Goal: Information Seeking & Learning: Compare options

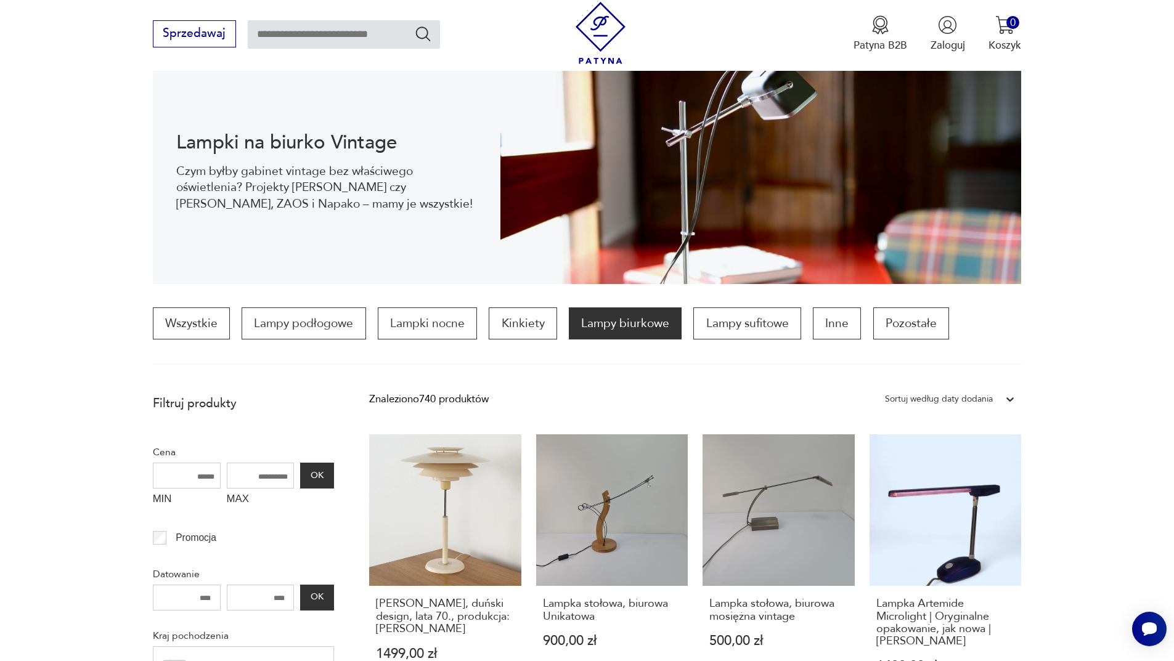
scroll to position [308, 0]
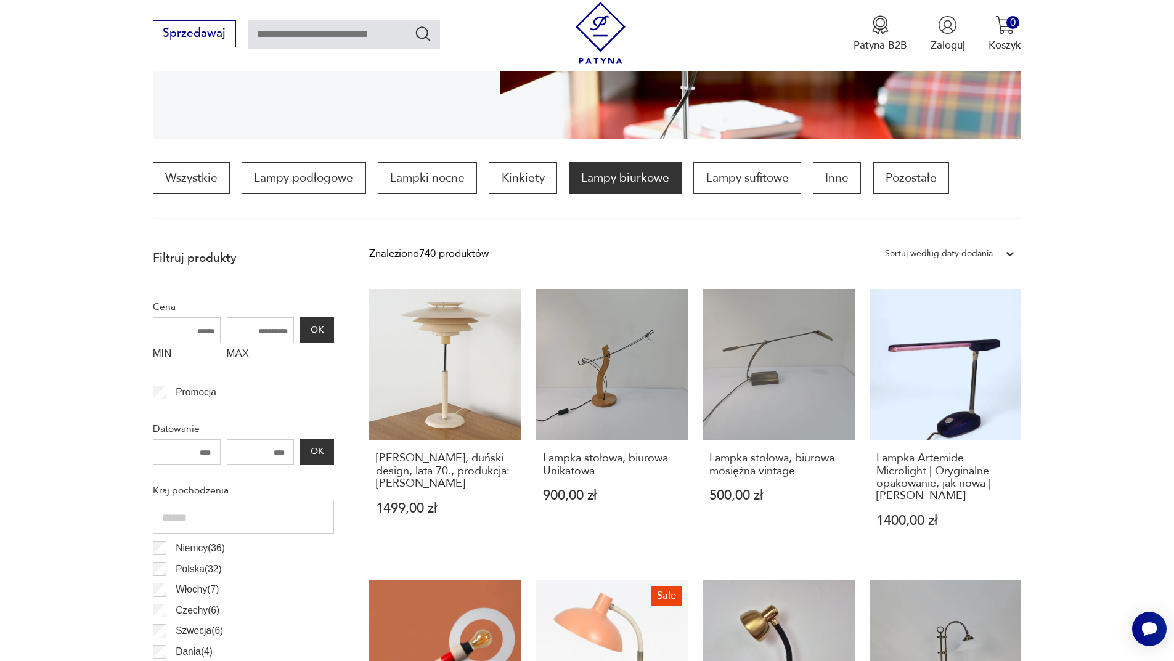
click at [241, 337] on input "MAX" at bounding box center [261, 330] width 68 height 26
drag, startPoint x: 248, startPoint y: 329, endPoint x: 290, endPoint y: 337, distance: 43.4
click at [290, 337] on input "MAX" at bounding box center [261, 330] width 68 height 26
type input "***"
click at [318, 336] on button "OK" at bounding box center [316, 330] width 33 height 26
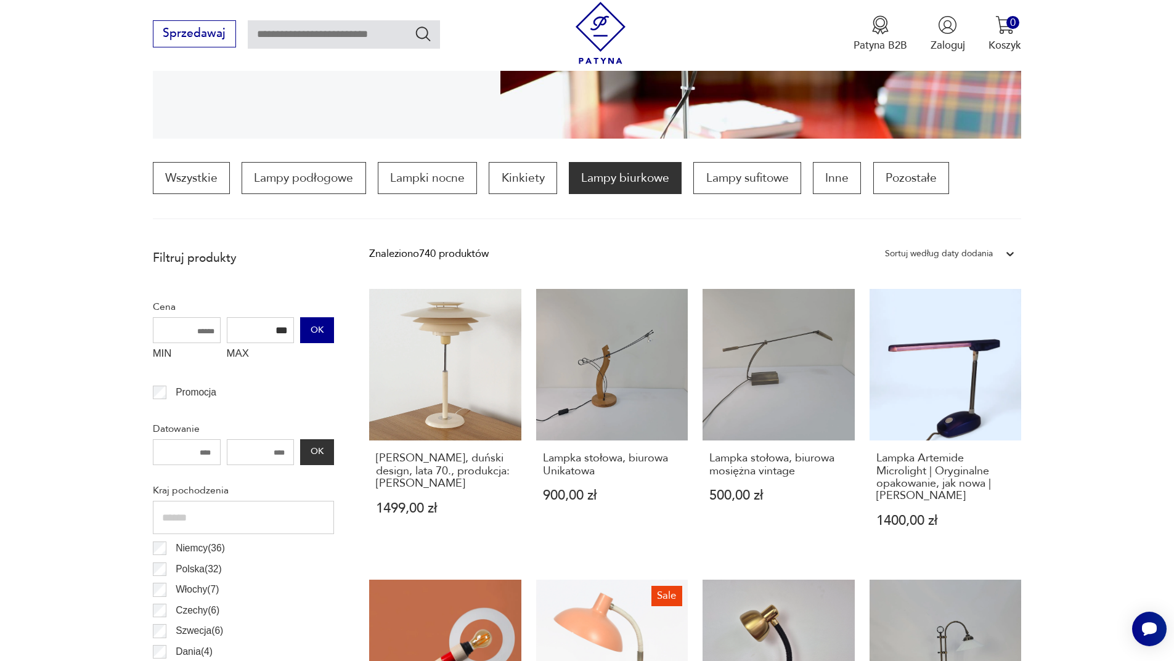
scroll to position [366, 0]
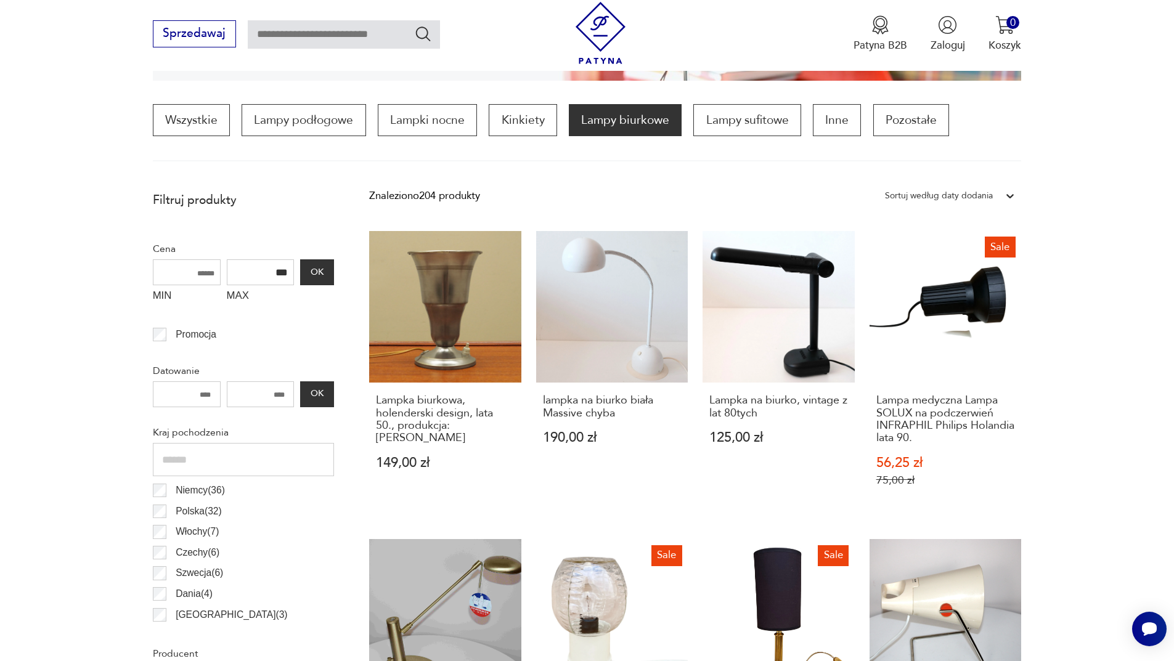
click at [1010, 198] on icon at bounding box center [1010, 196] width 7 height 4
click at [978, 263] on div "Sortuj według ceny (od najmniejszej)" at bounding box center [950, 258] width 142 height 31
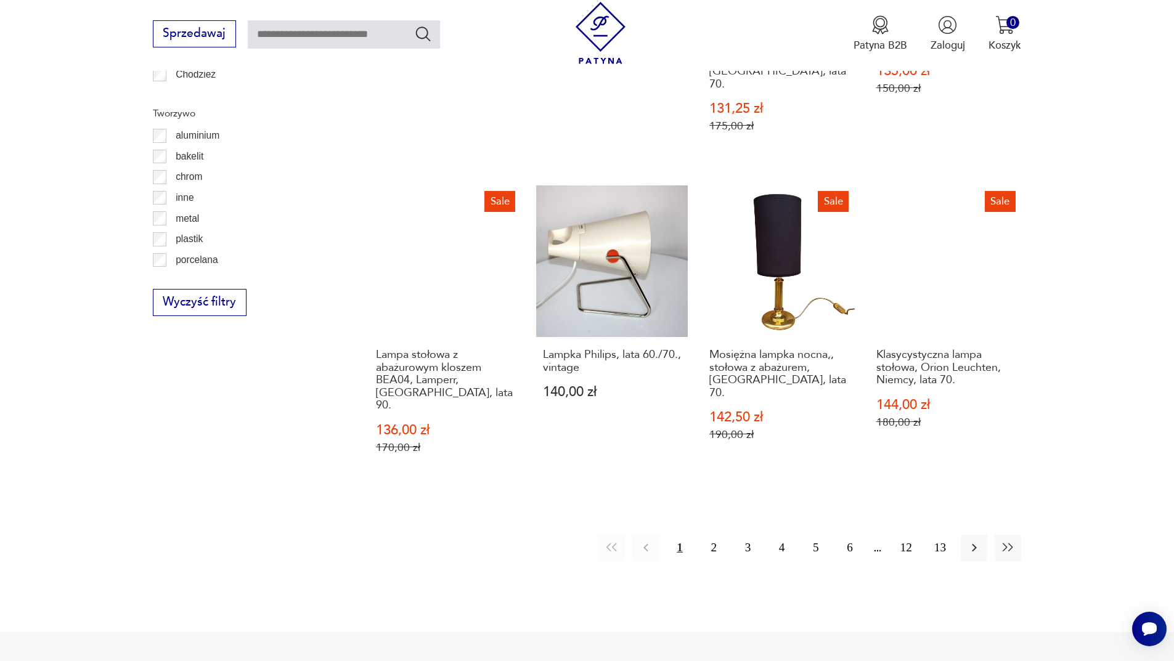
scroll to position [1352, 0]
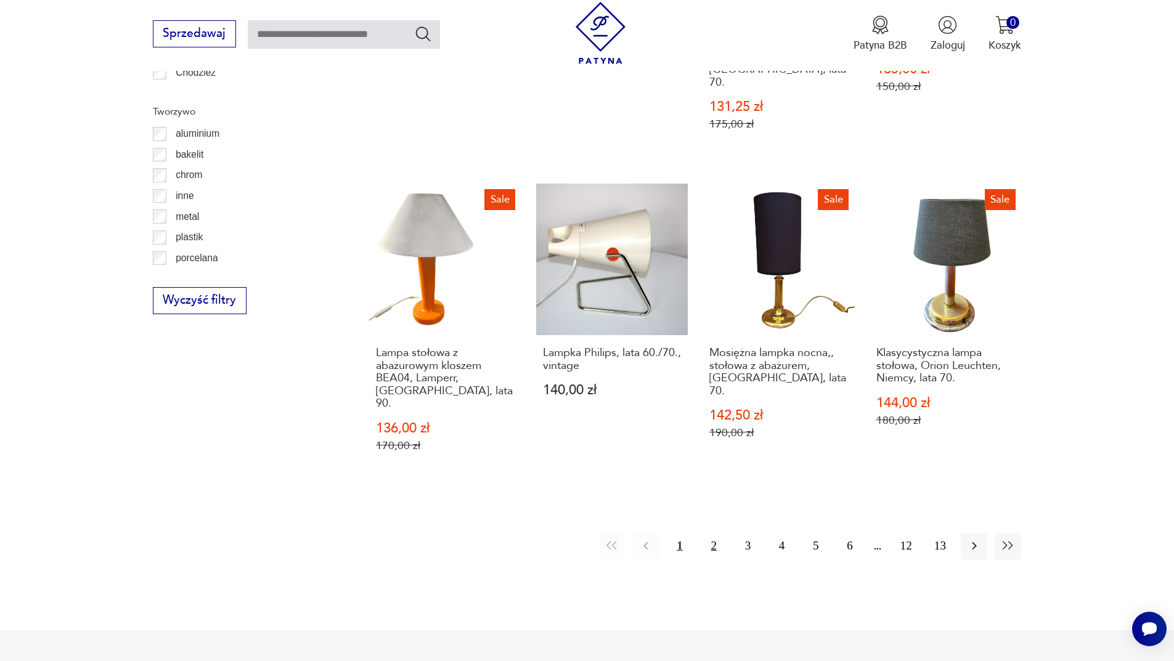
click at [715, 533] on button "2" at bounding box center [714, 546] width 27 height 27
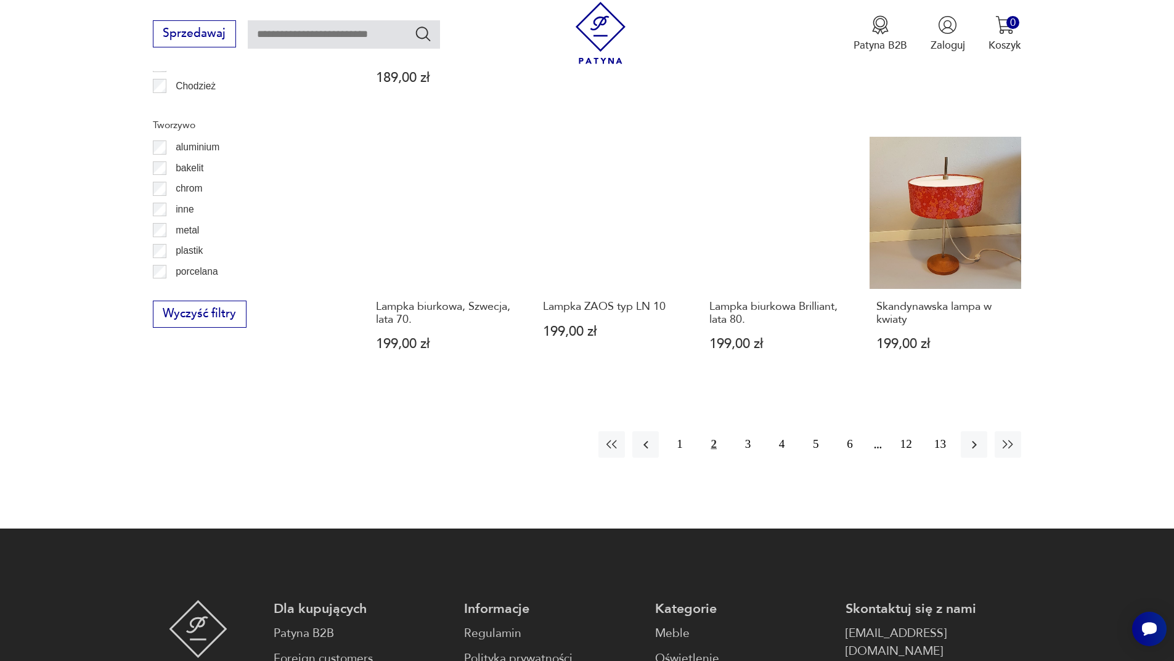
scroll to position [1352, 0]
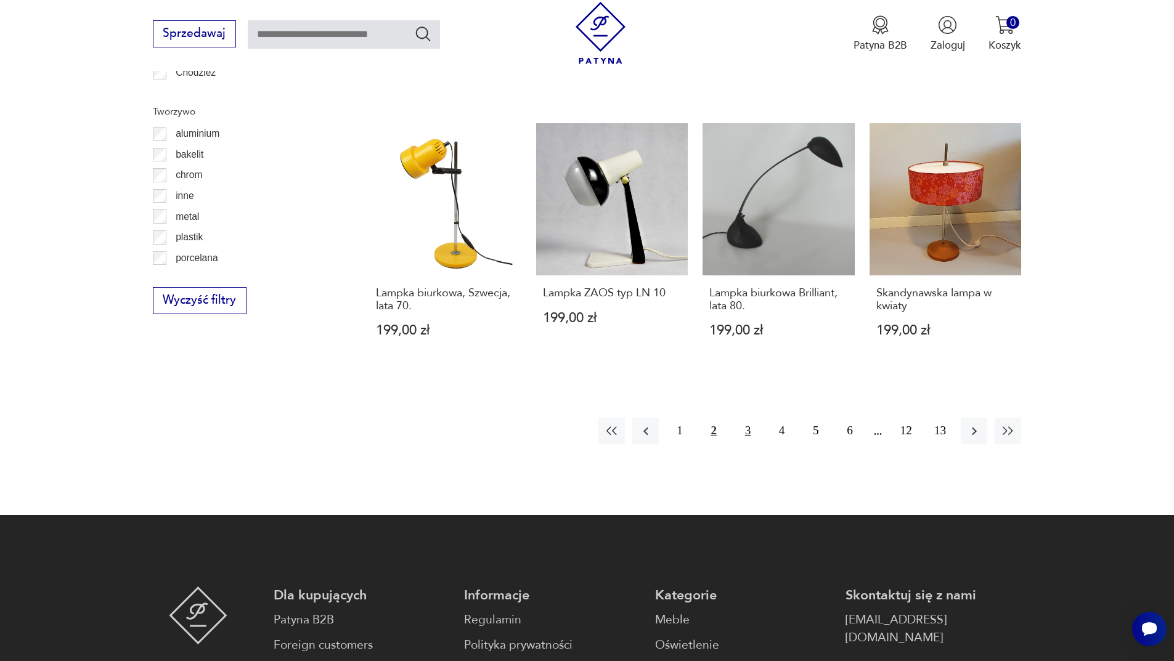
click at [746, 418] on button "3" at bounding box center [748, 431] width 27 height 27
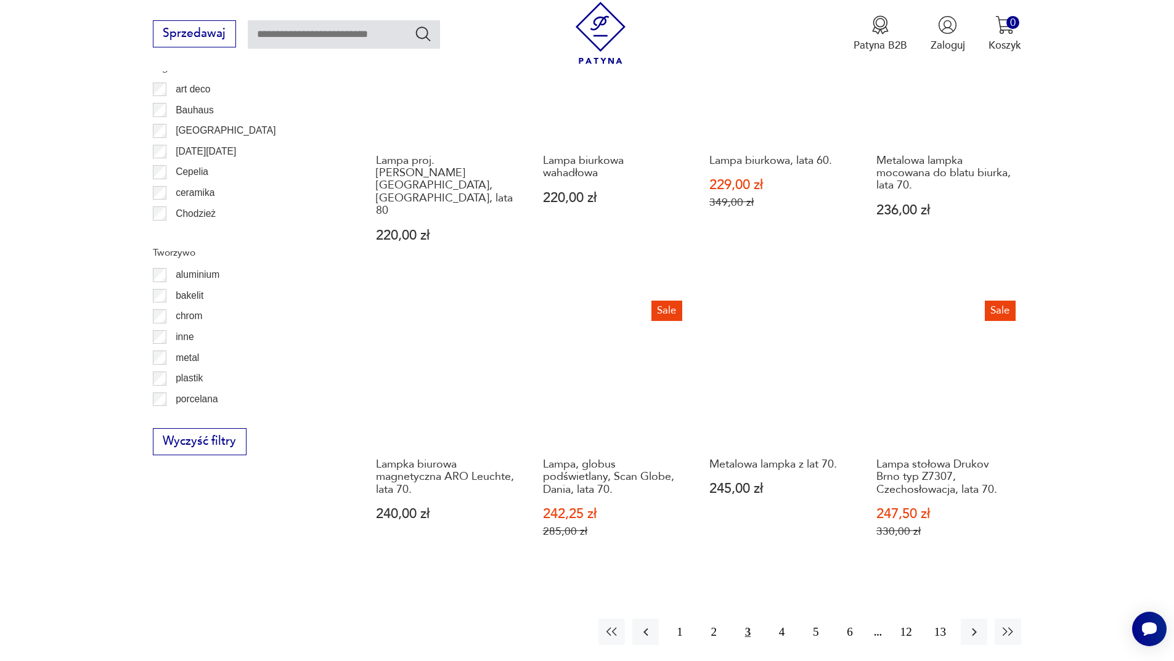
scroll to position [1229, 0]
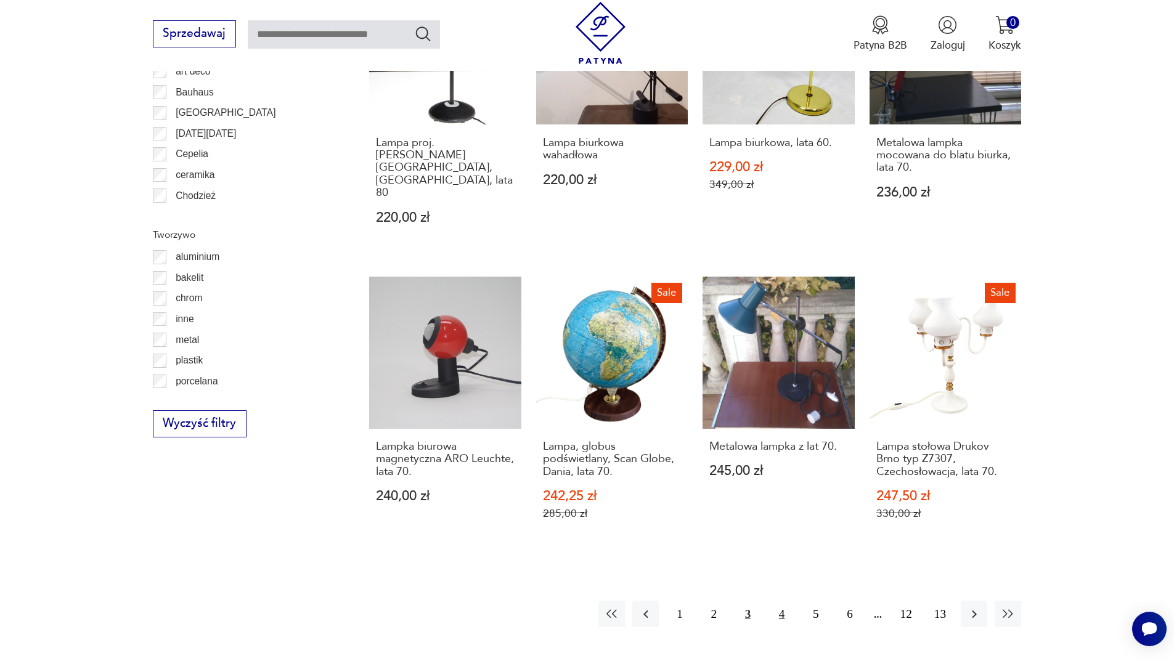
click at [785, 601] on button "4" at bounding box center [782, 614] width 27 height 27
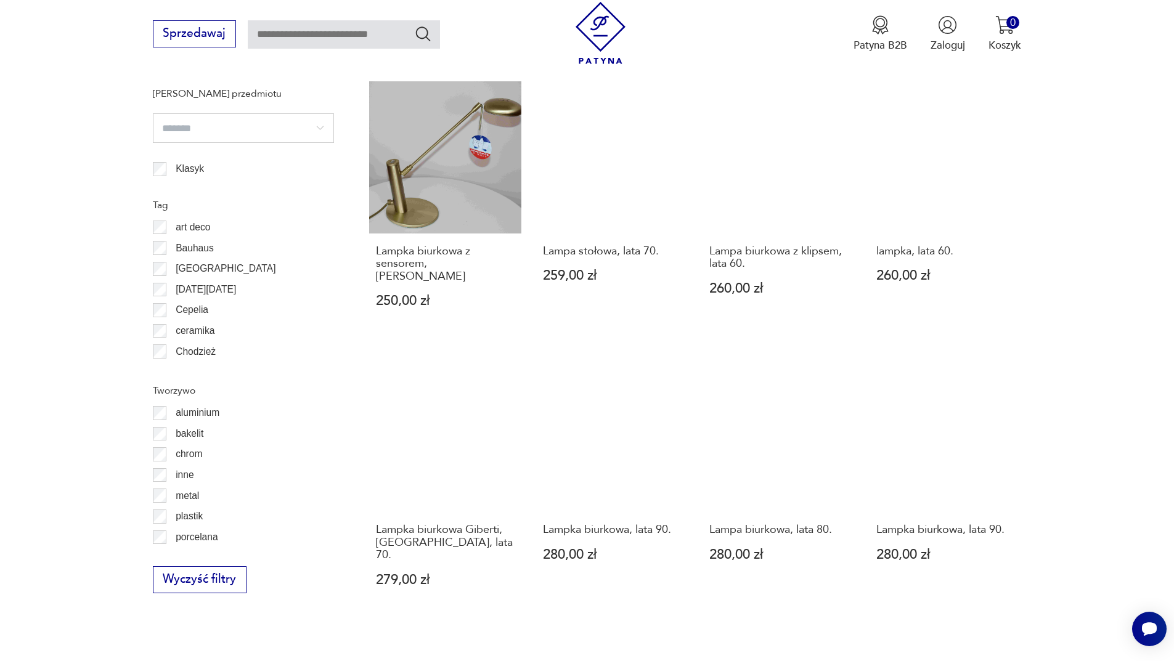
scroll to position [1106, 0]
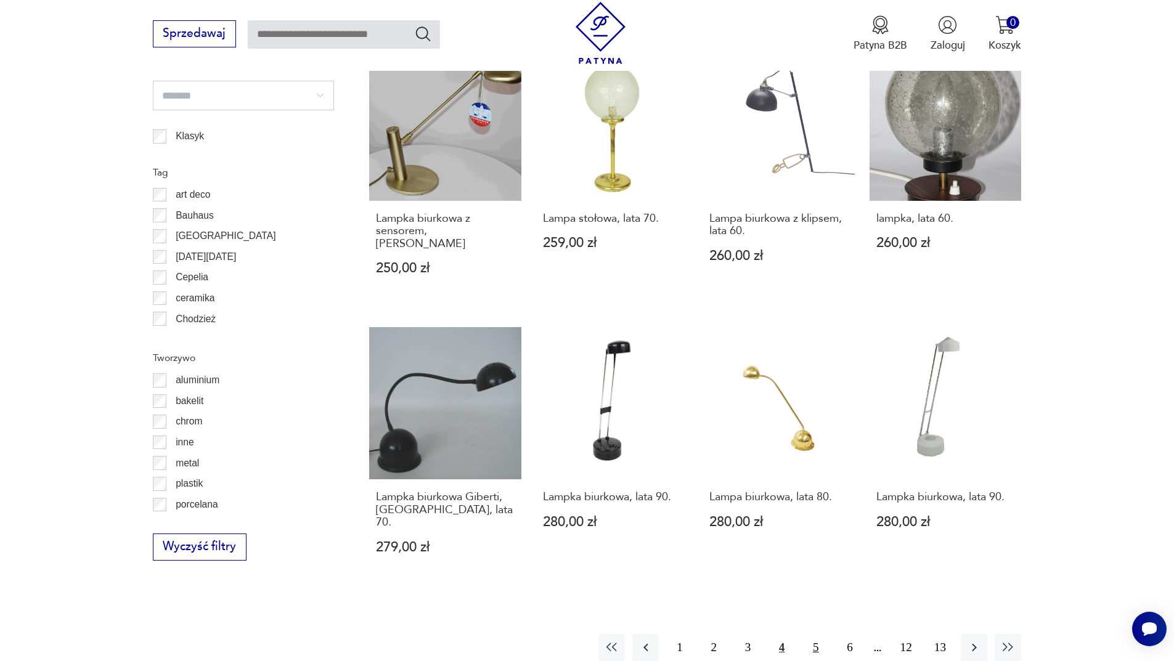
click at [815, 634] on button "5" at bounding box center [816, 647] width 27 height 27
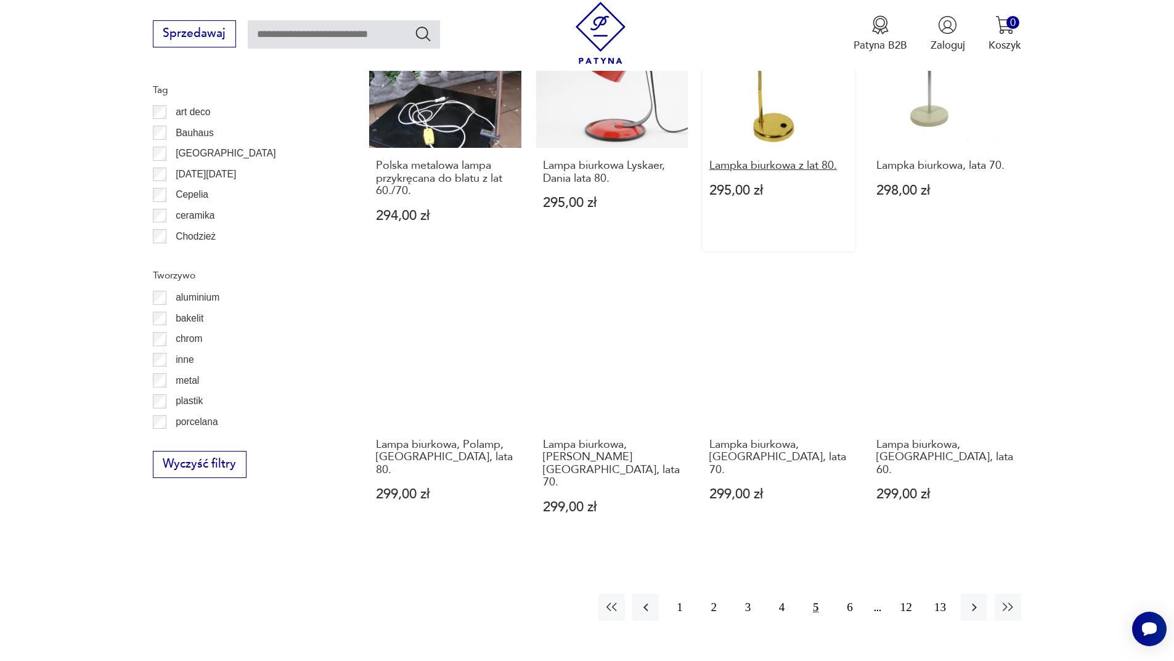
scroll to position [1291, 0]
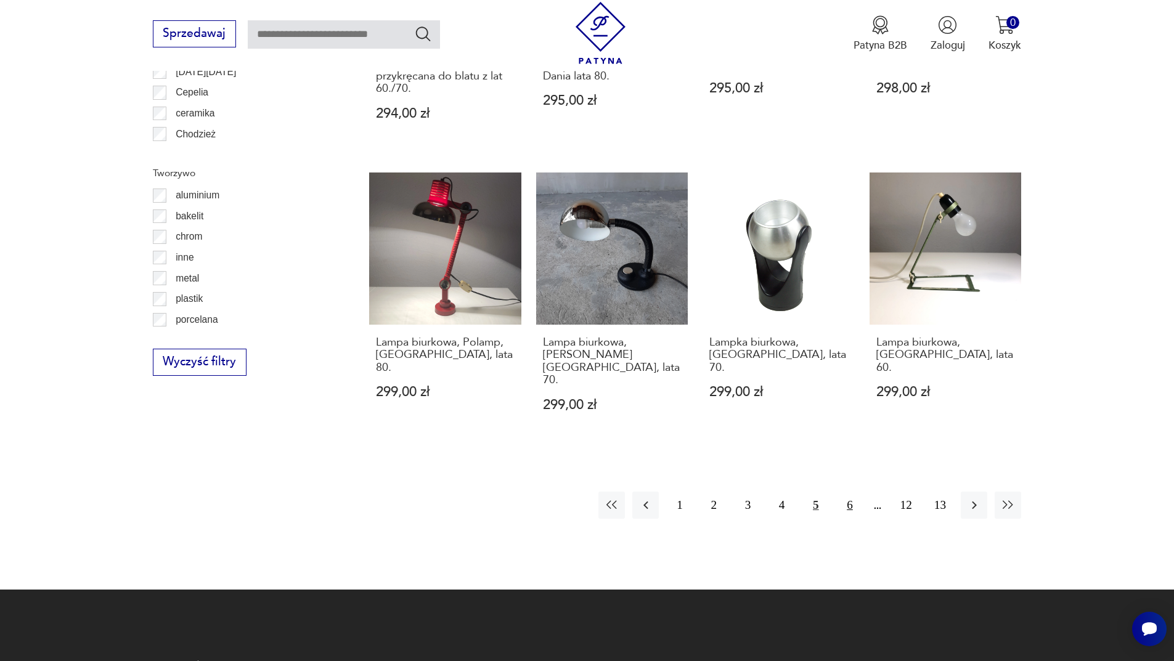
click at [850, 492] on button "6" at bounding box center [849, 505] width 27 height 27
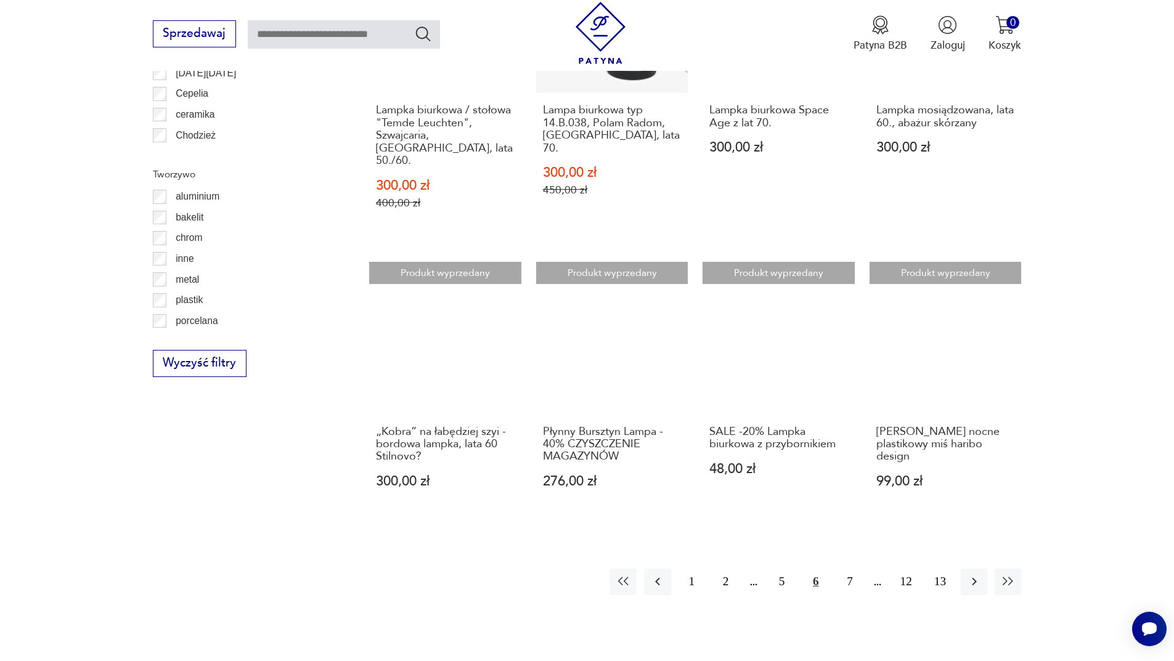
scroll to position [1291, 0]
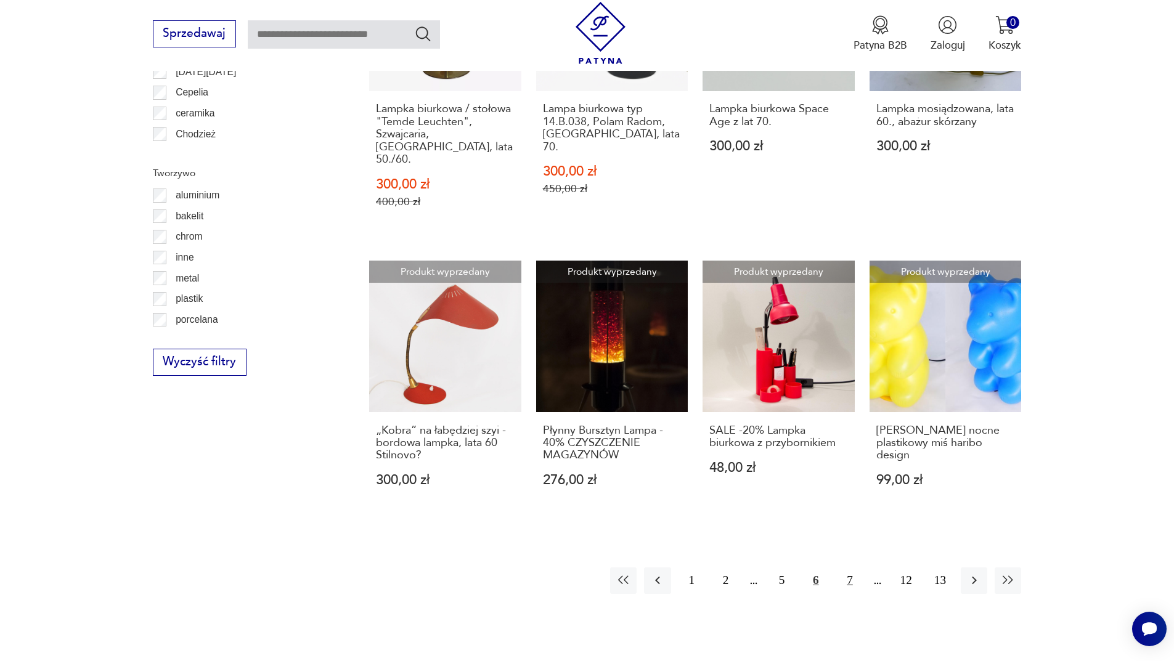
click at [846, 568] on button "7" at bounding box center [849, 581] width 27 height 27
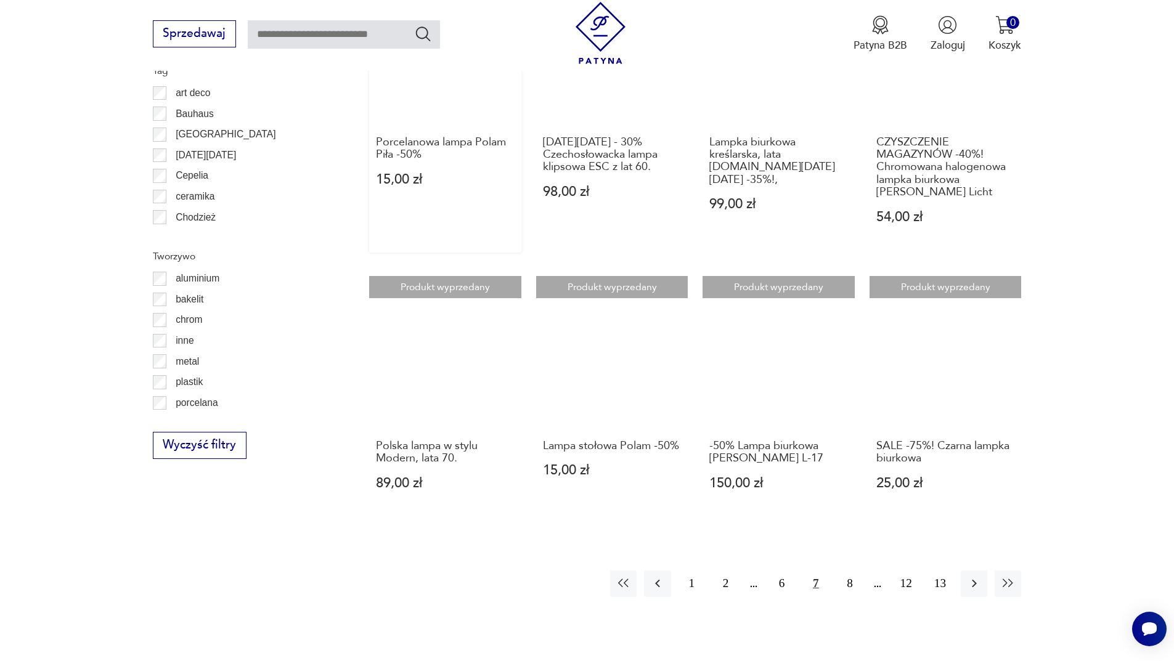
scroll to position [1291, 0]
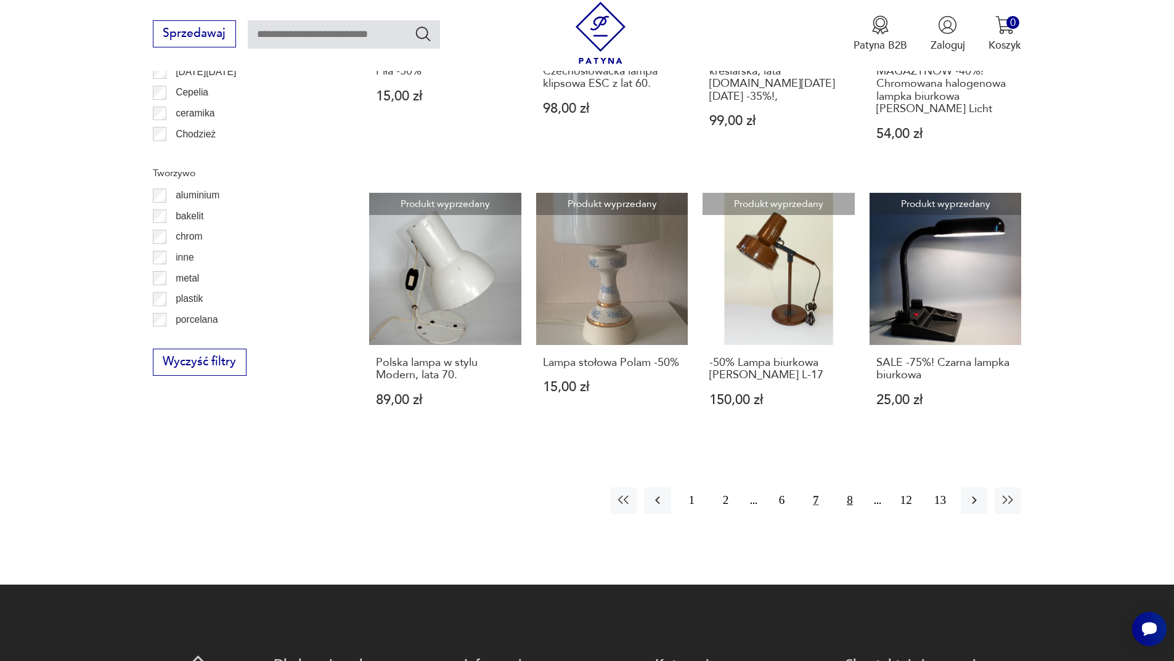
click at [849, 492] on button "8" at bounding box center [849, 501] width 27 height 27
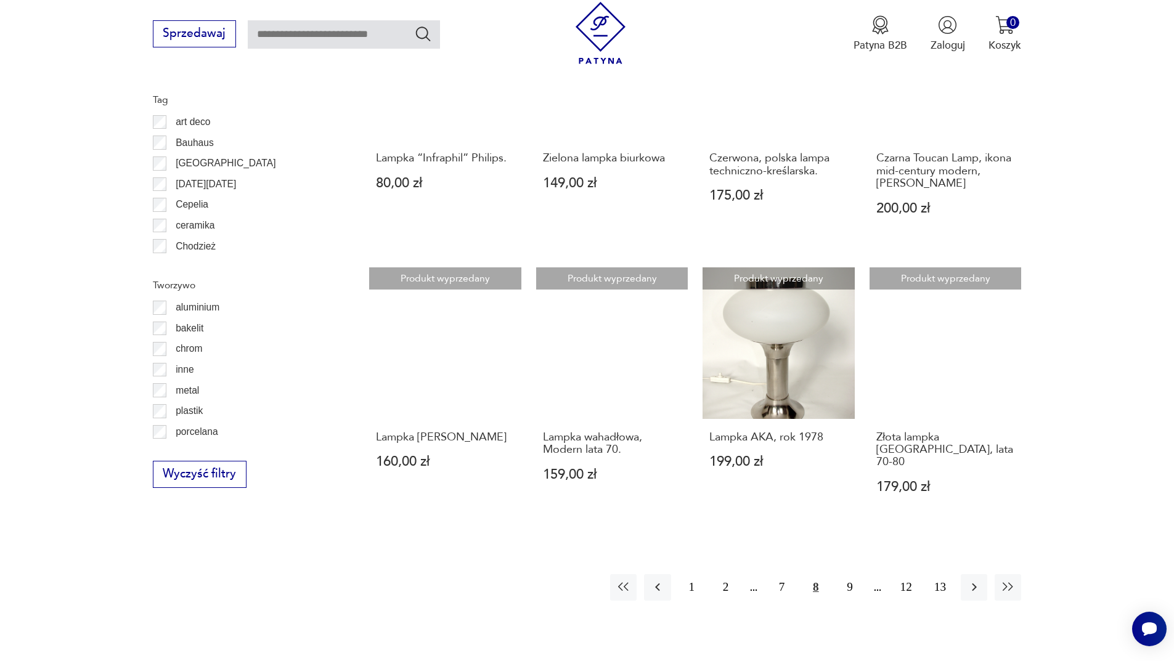
scroll to position [1229, 0]
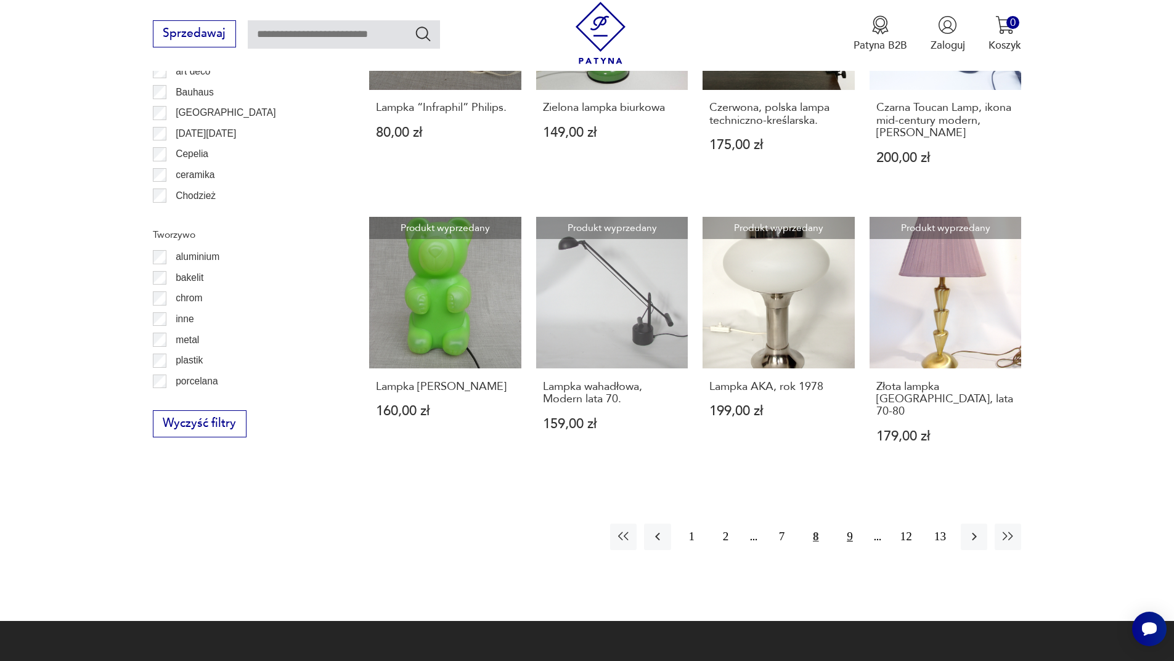
click at [849, 524] on button "9" at bounding box center [849, 537] width 27 height 27
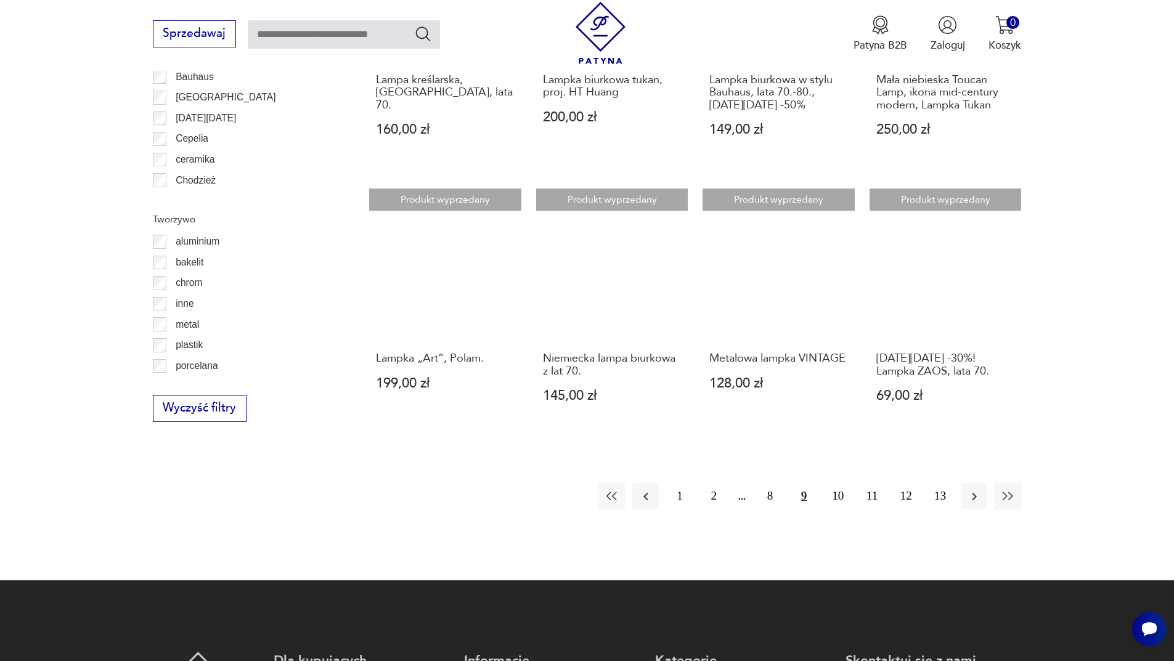
scroll to position [1476, 0]
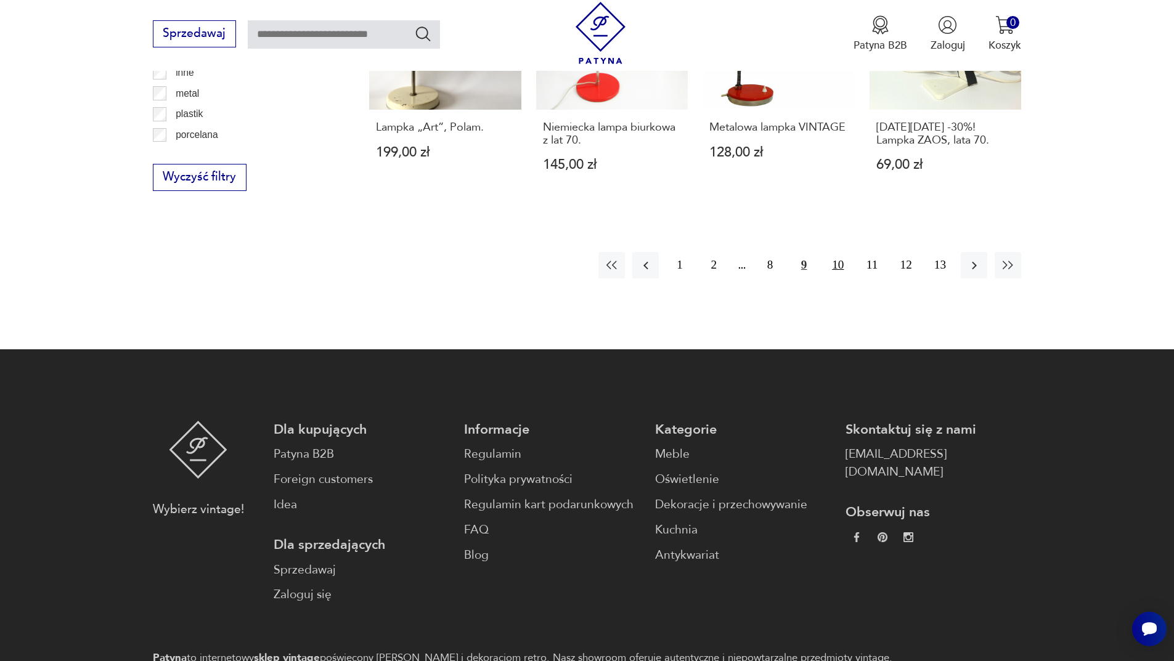
click at [836, 254] on button "10" at bounding box center [838, 265] width 27 height 27
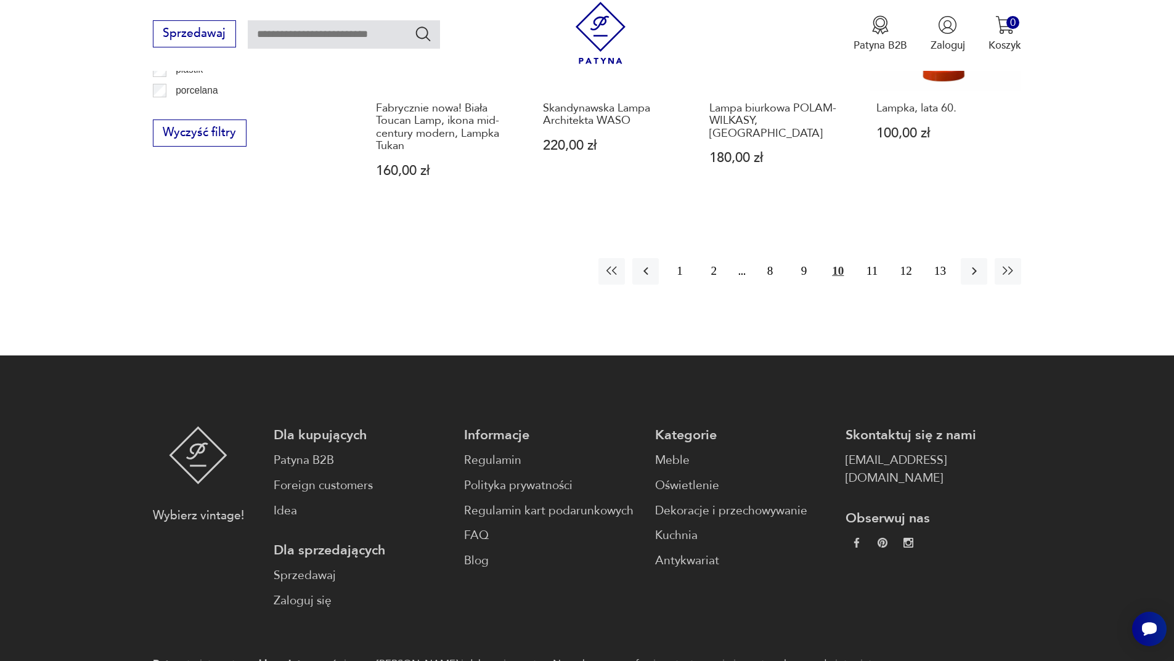
scroll to position [1537, 0]
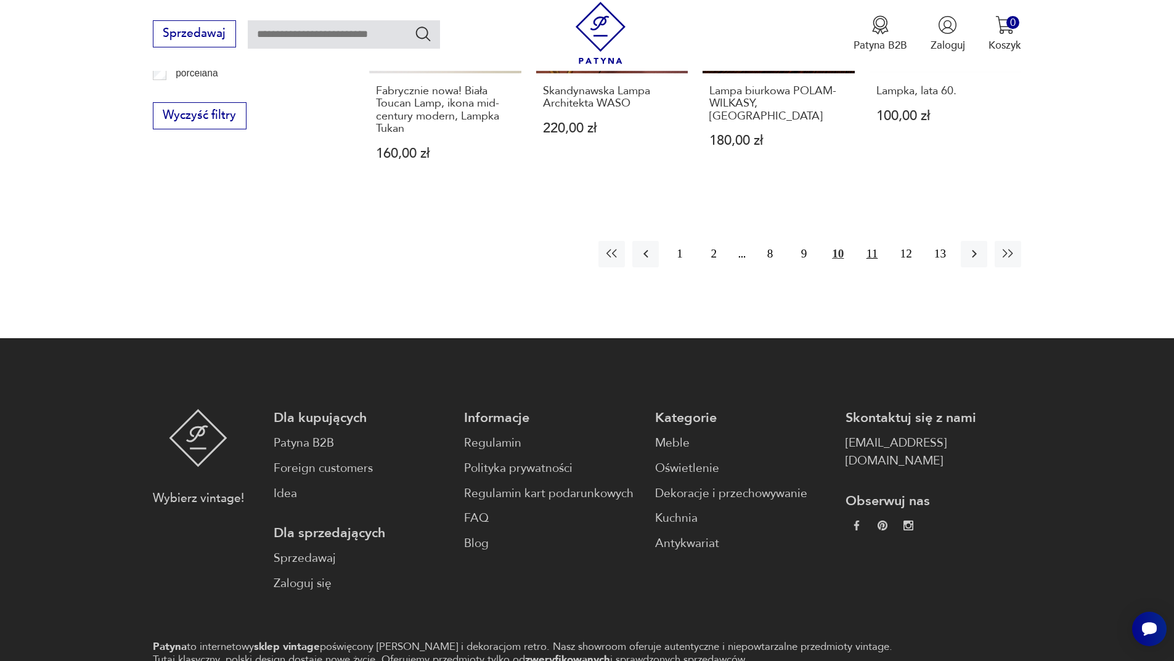
click at [868, 243] on button "11" at bounding box center [872, 254] width 27 height 27
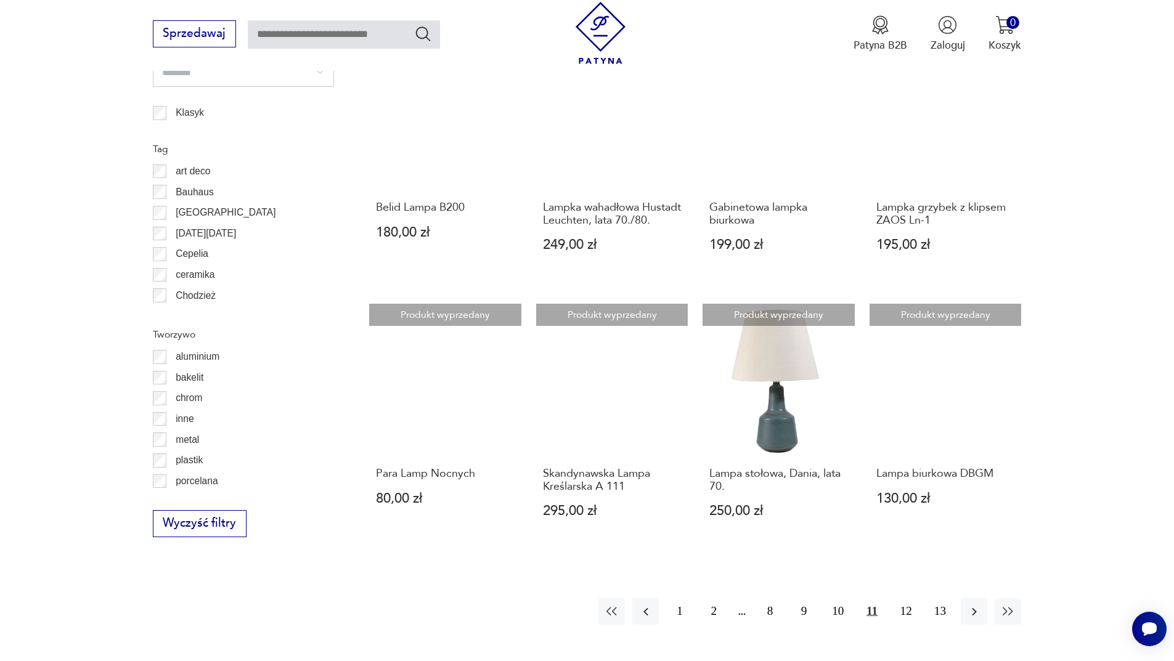
scroll to position [1291, 0]
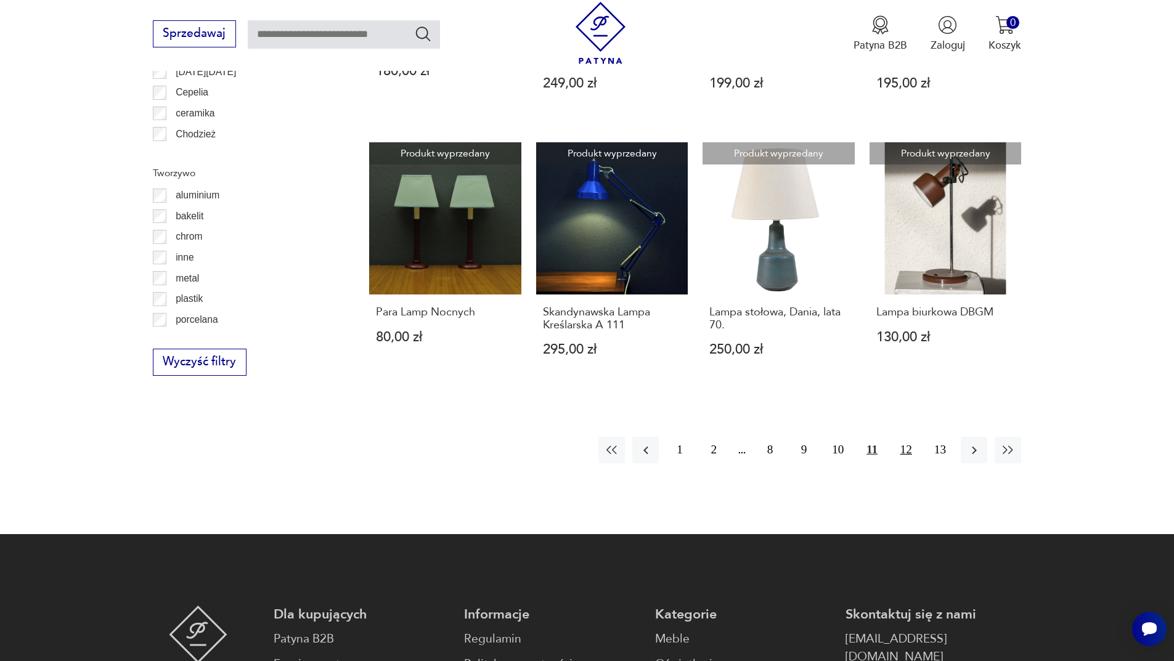
click at [915, 449] on button "12" at bounding box center [906, 450] width 27 height 27
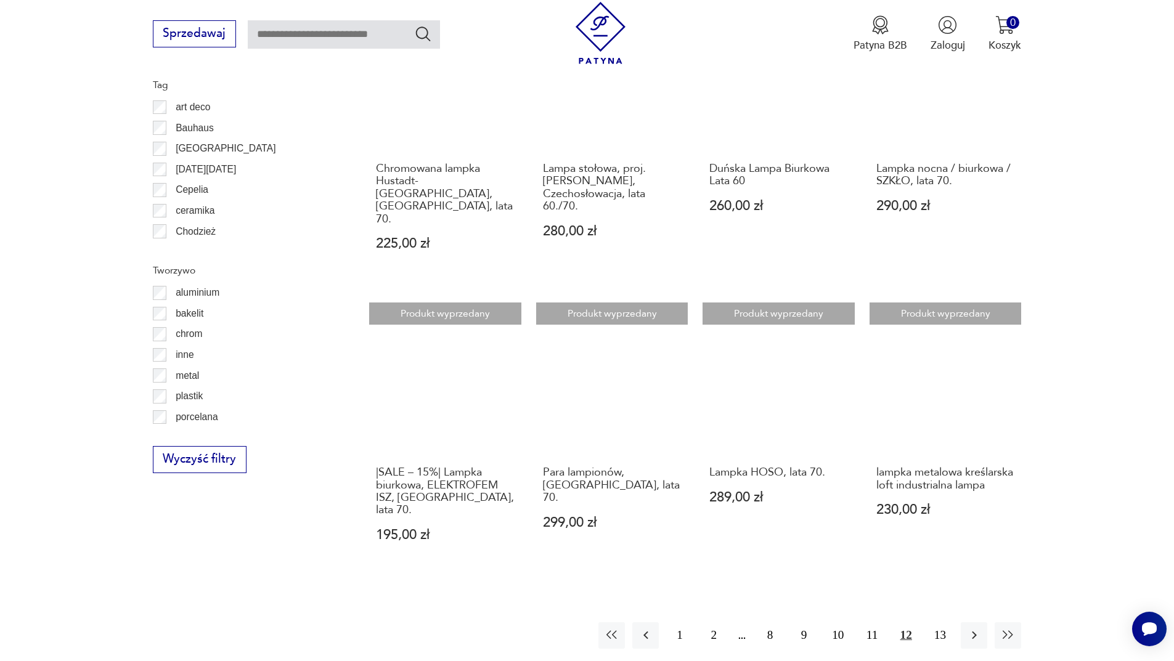
scroll to position [1414, 0]
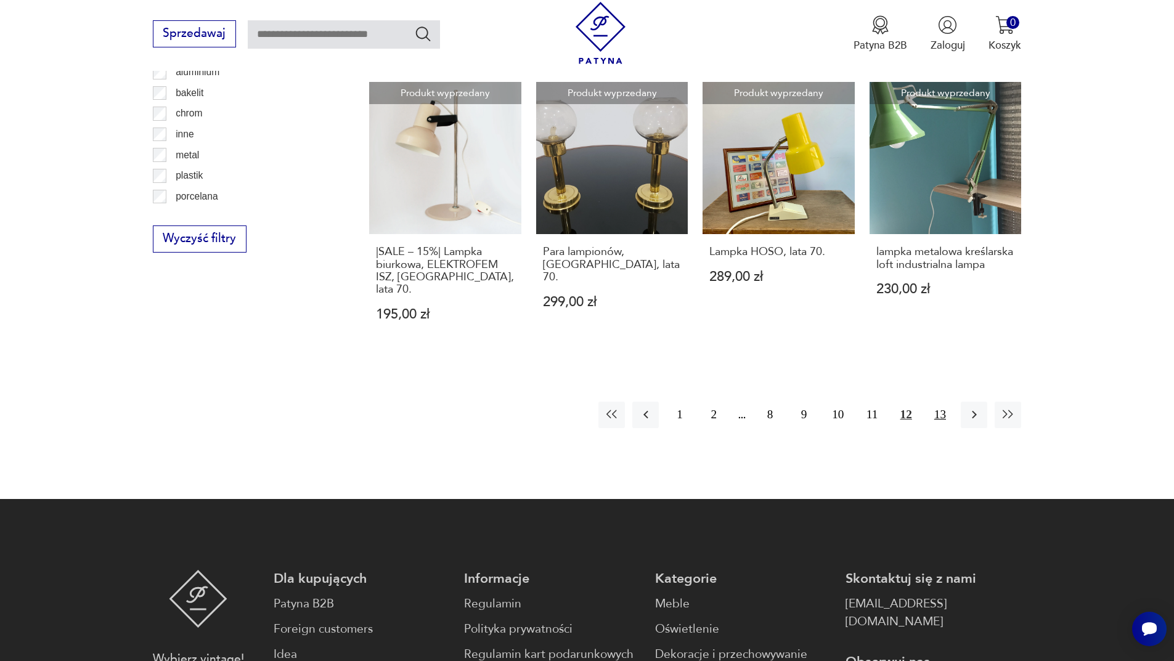
click at [938, 402] on button "13" at bounding box center [940, 415] width 27 height 27
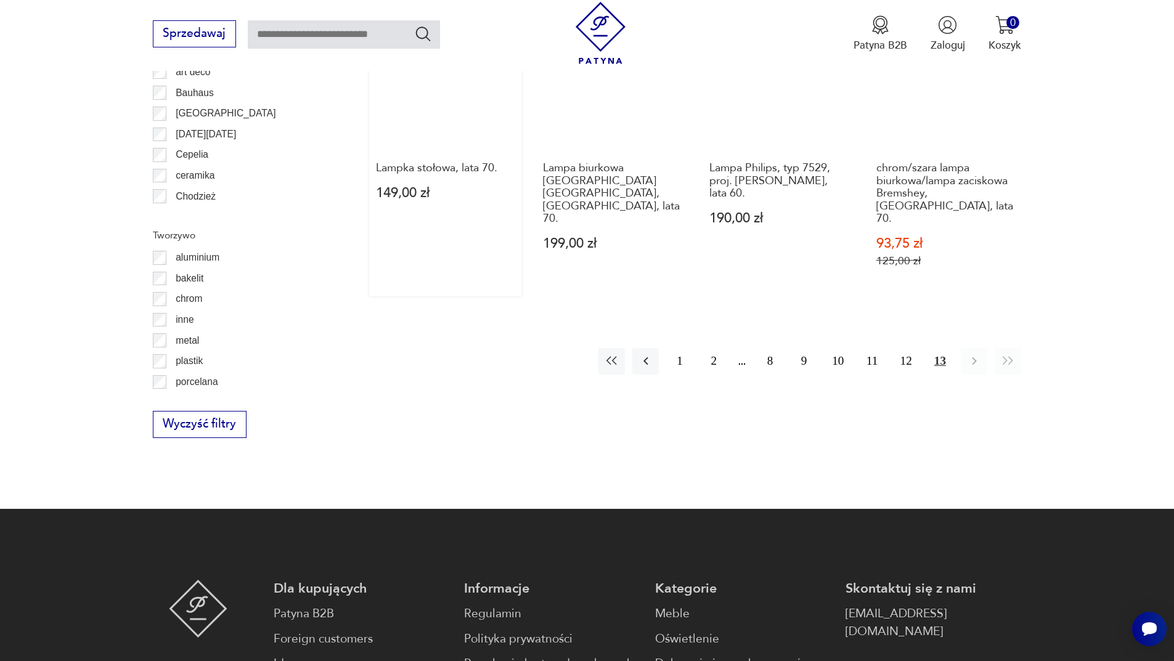
scroll to position [1229, 0]
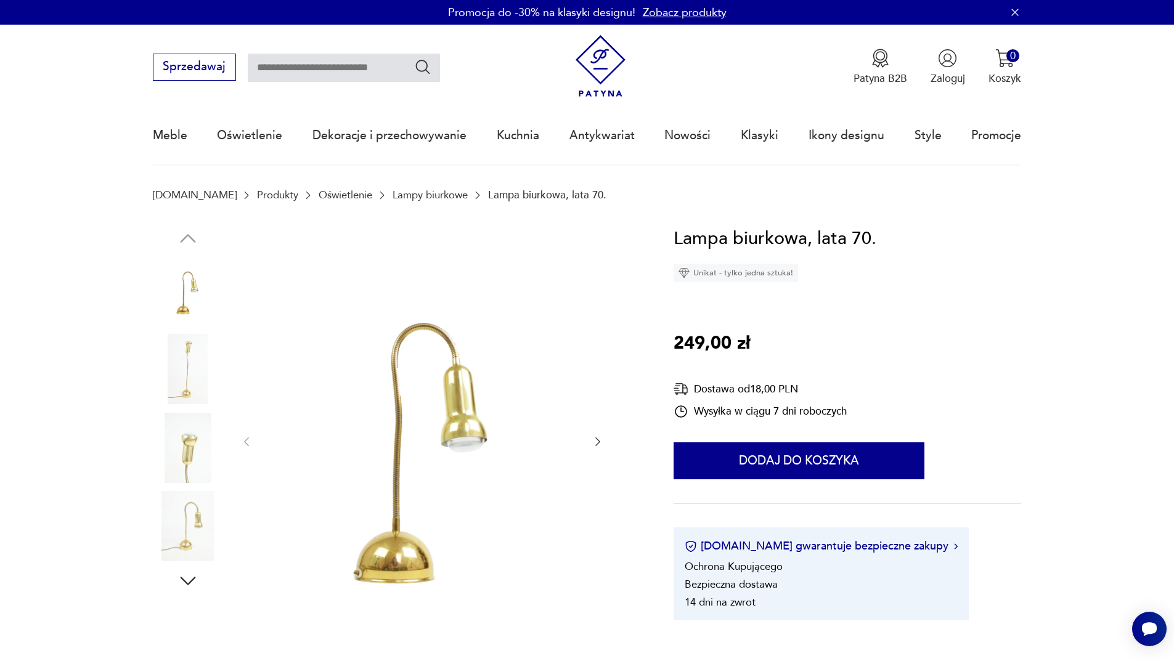
click at [601, 442] on icon "button" at bounding box center [598, 442] width 12 height 12
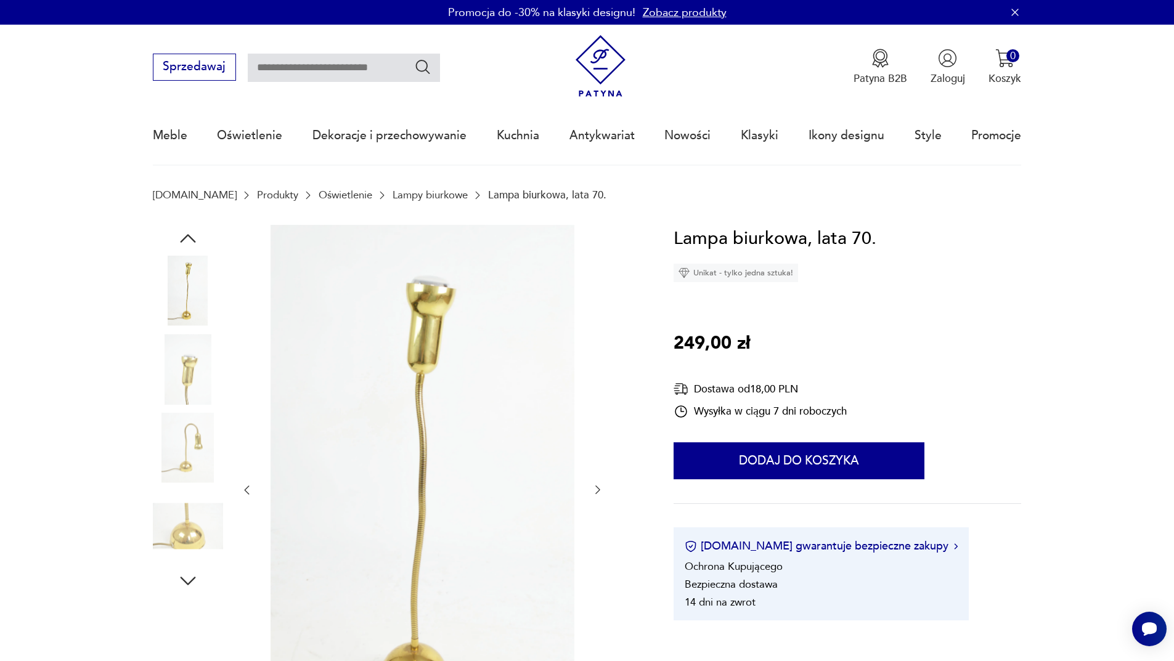
click at [600, 492] on icon "button" at bounding box center [598, 490] width 12 height 12
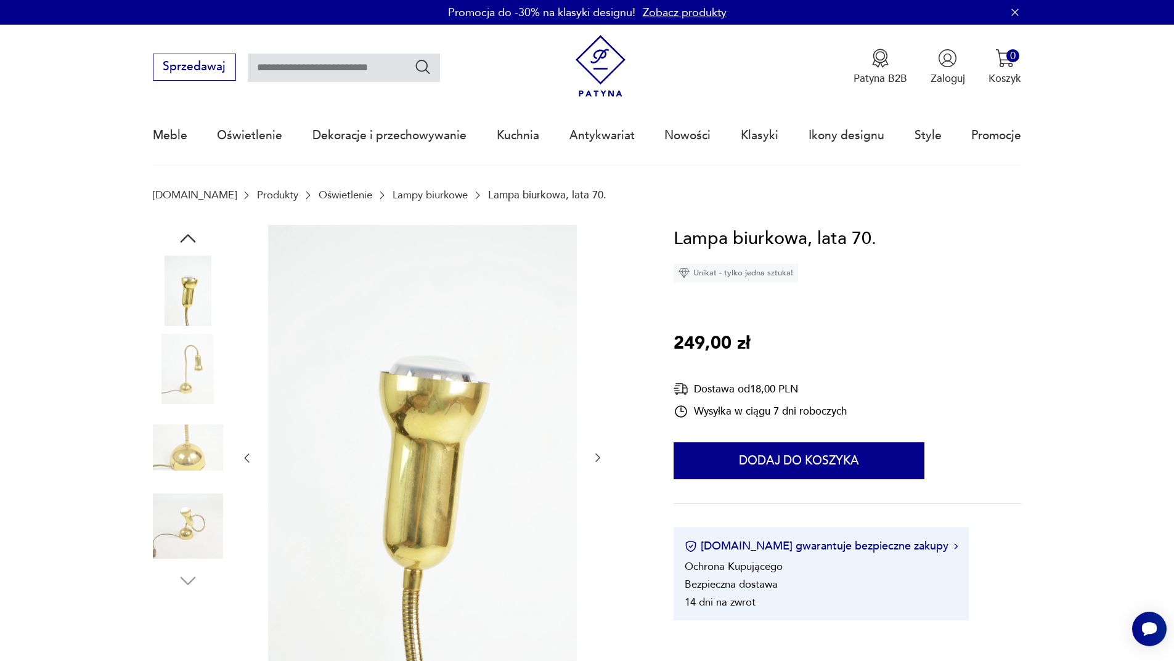
click at [600, 492] on div at bounding box center [422, 458] width 364 height 467
click at [593, 459] on icon "button" at bounding box center [598, 458] width 12 height 12
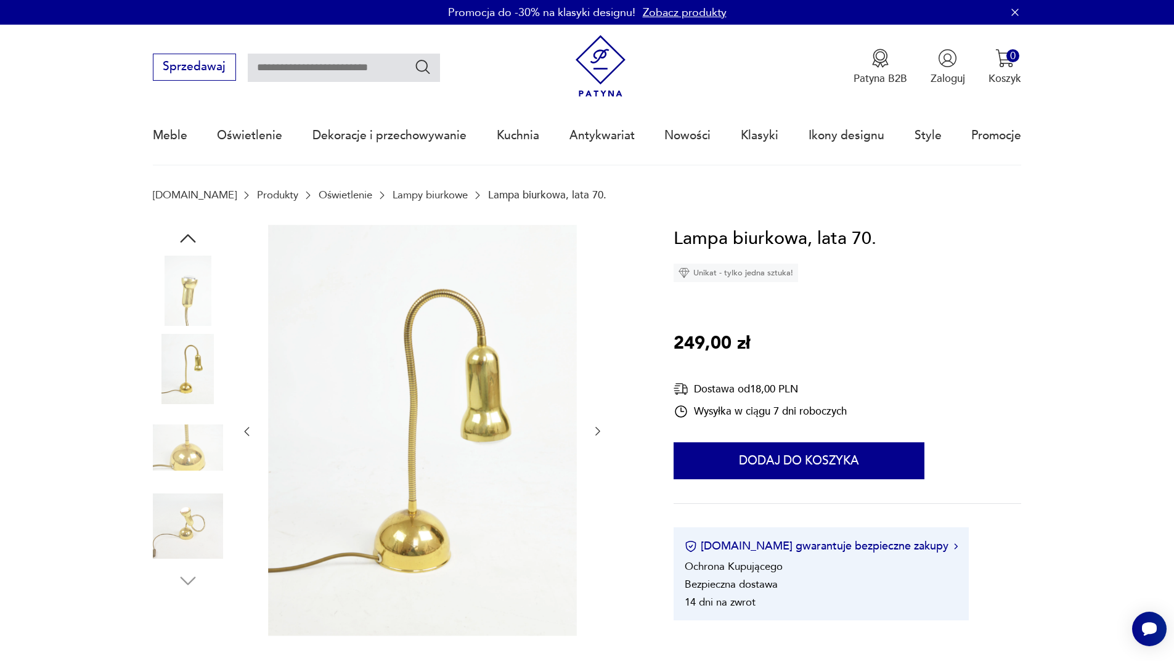
click at [593, 459] on div at bounding box center [422, 432] width 364 height 414
click at [603, 428] on icon "button" at bounding box center [598, 431] width 12 height 12
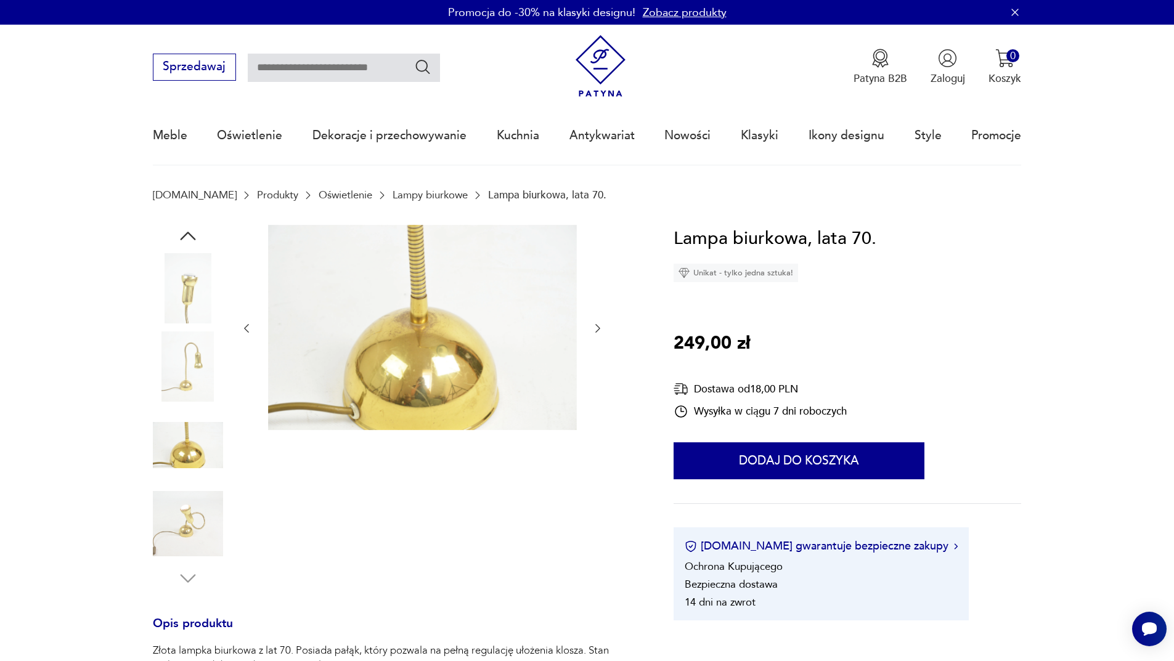
click at [603, 428] on div at bounding box center [422, 329] width 364 height 208
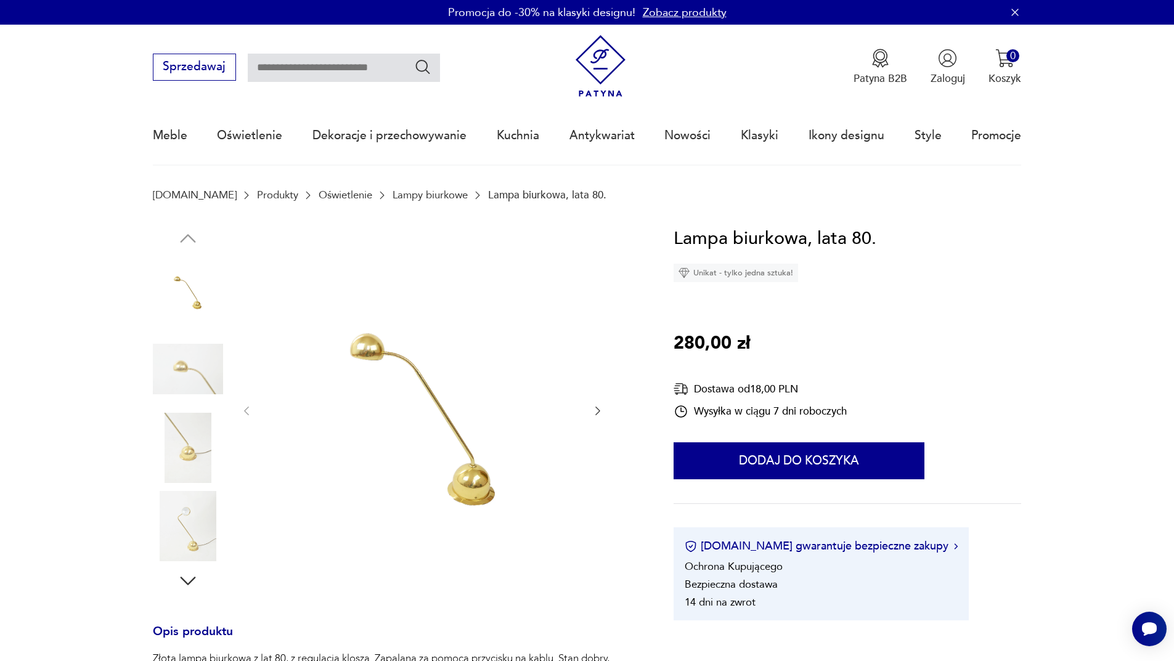
click at [591, 407] on div at bounding box center [422, 411] width 364 height 373
click at [599, 410] on icon "button" at bounding box center [597, 411] width 5 height 9
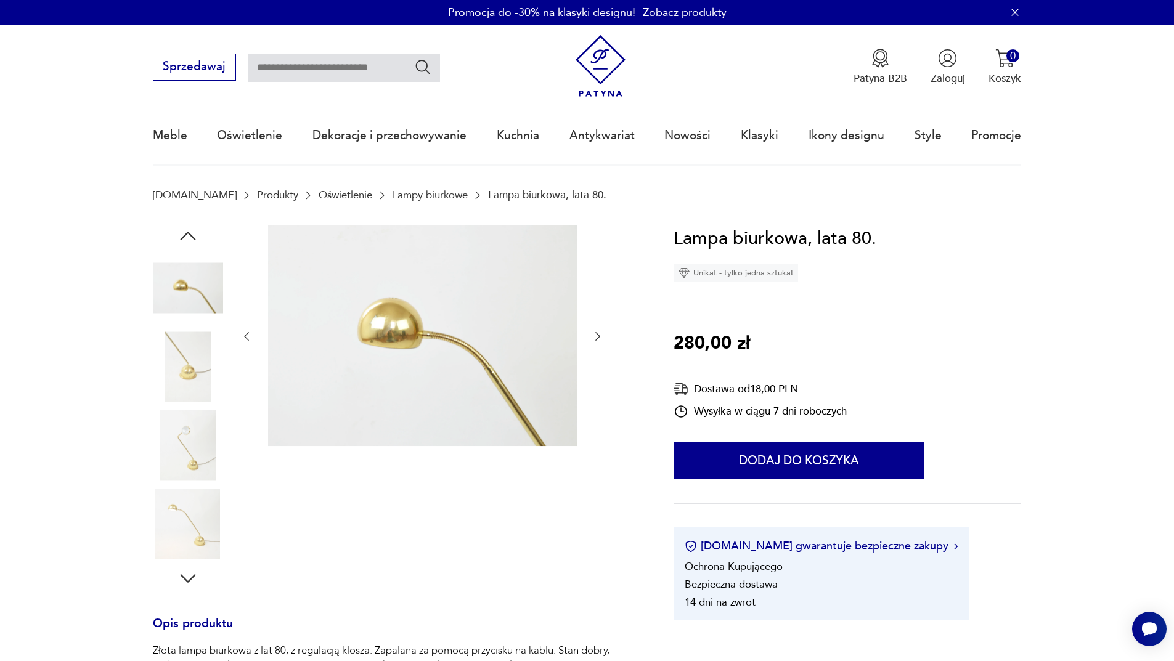
click at [599, 410] on div at bounding box center [422, 337] width 364 height 224
click at [599, 337] on icon "button" at bounding box center [598, 336] width 12 height 12
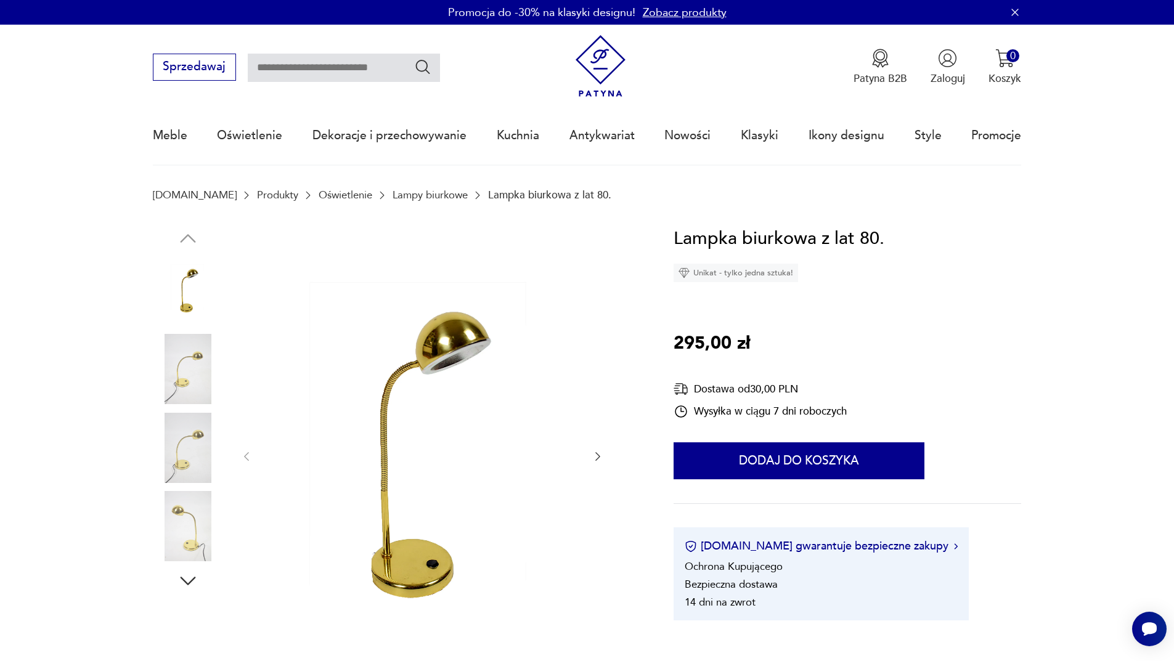
click at [600, 459] on icon "button" at bounding box center [598, 457] width 12 height 12
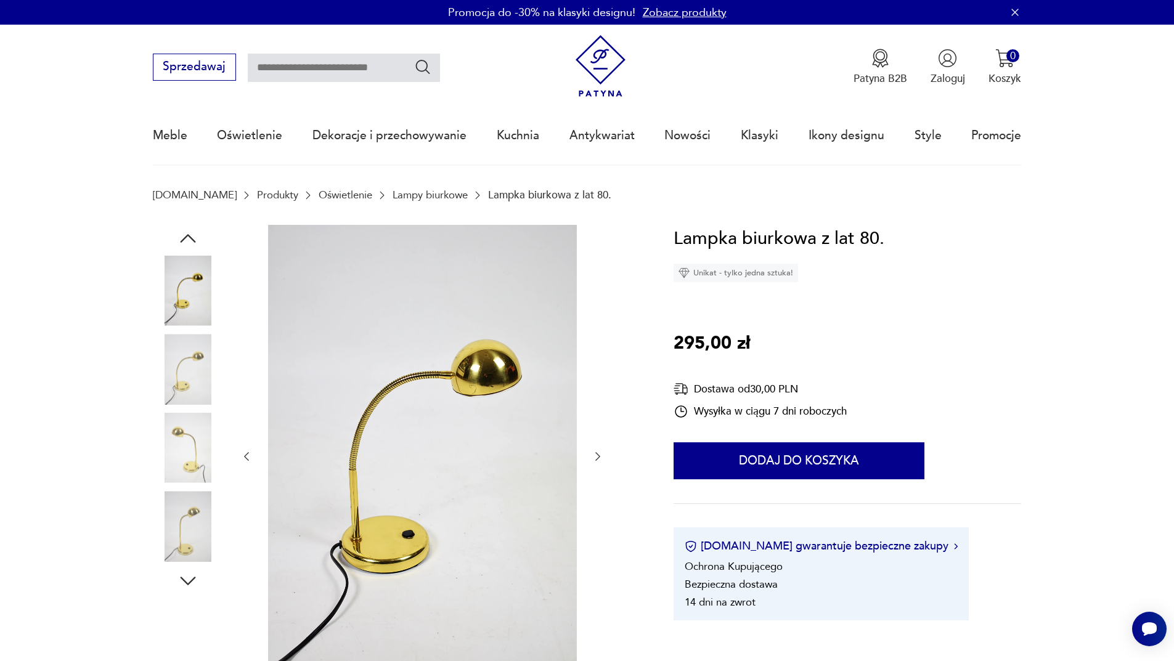
click at [600, 459] on icon "button" at bounding box center [598, 457] width 12 height 12
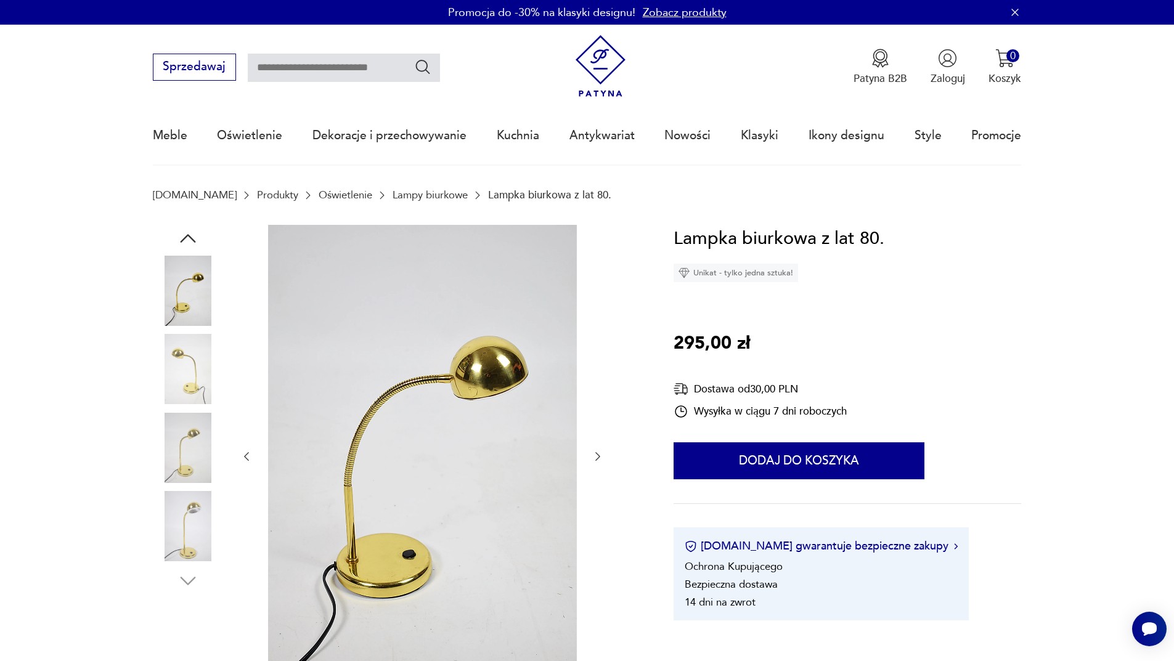
click at [600, 459] on icon "button" at bounding box center [598, 457] width 12 height 12
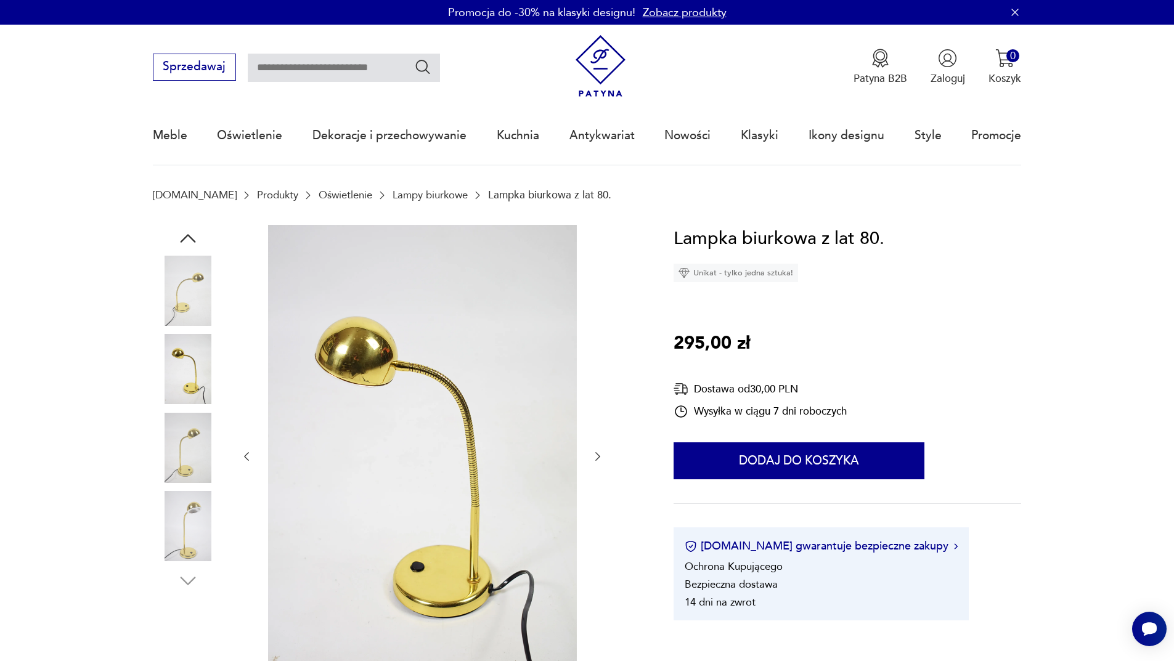
click at [600, 459] on icon "button" at bounding box center [598, 457] width 12 height 12
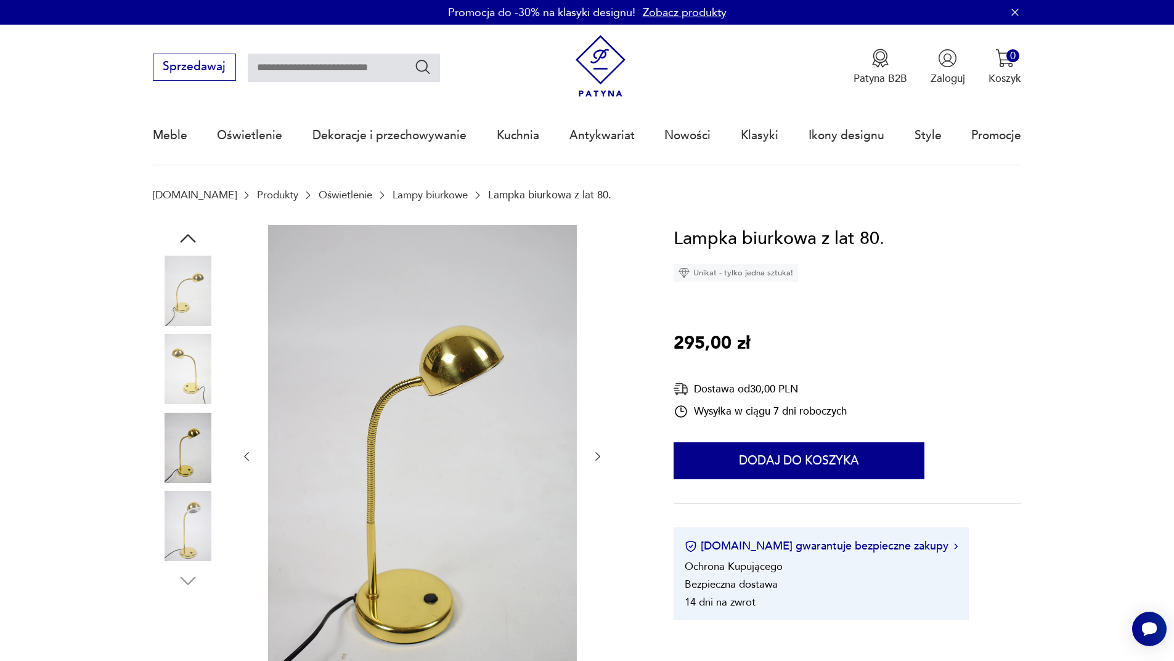
click at [600, 459] on icon "button" at bounding box center [598, 457] width 12 height 12
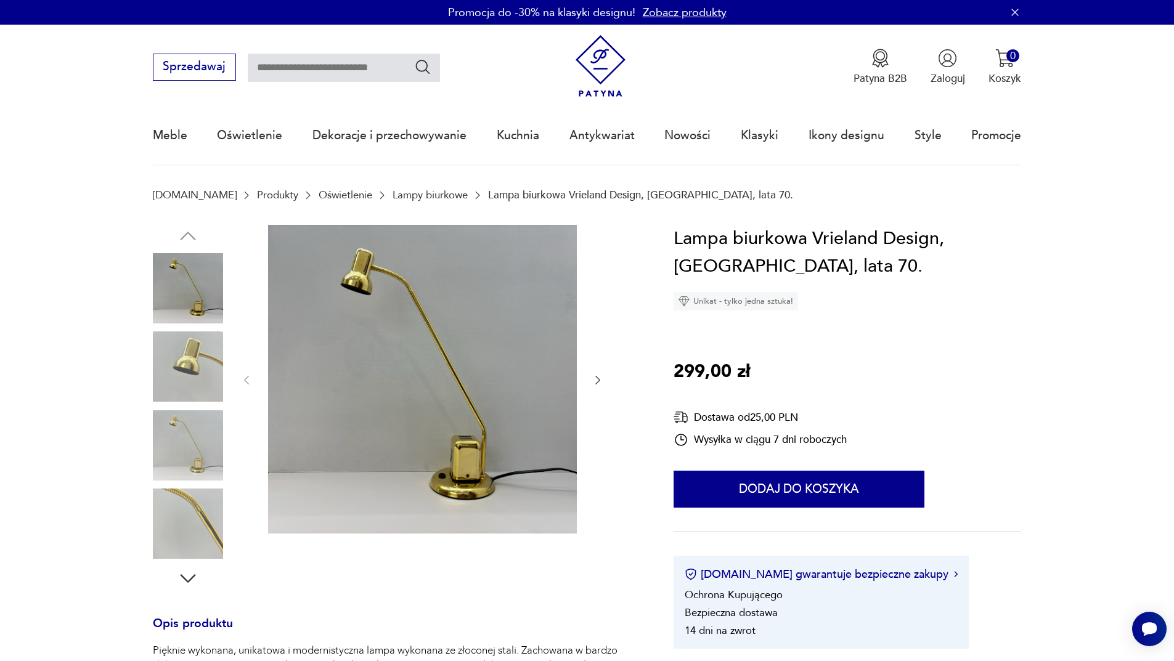
click at [598, 381] on icon "button" at bounding box center [598, 380] width 12 height 12
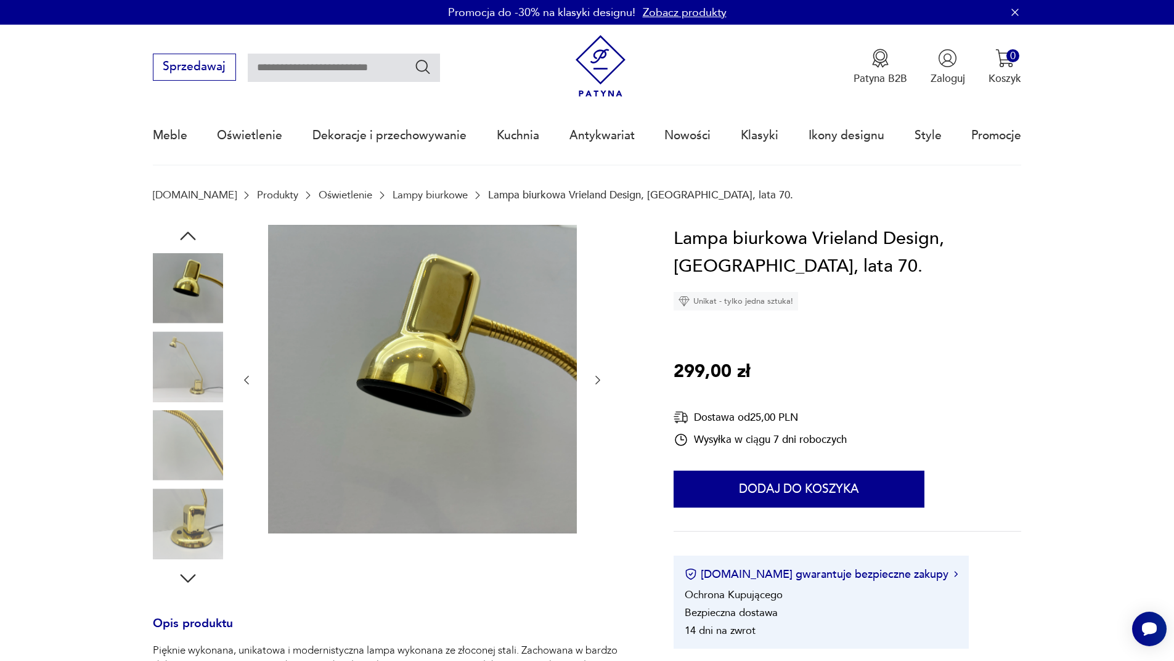
click at [599, 382] on icon "button" at bounding box center [598, 380] width 12 height 12
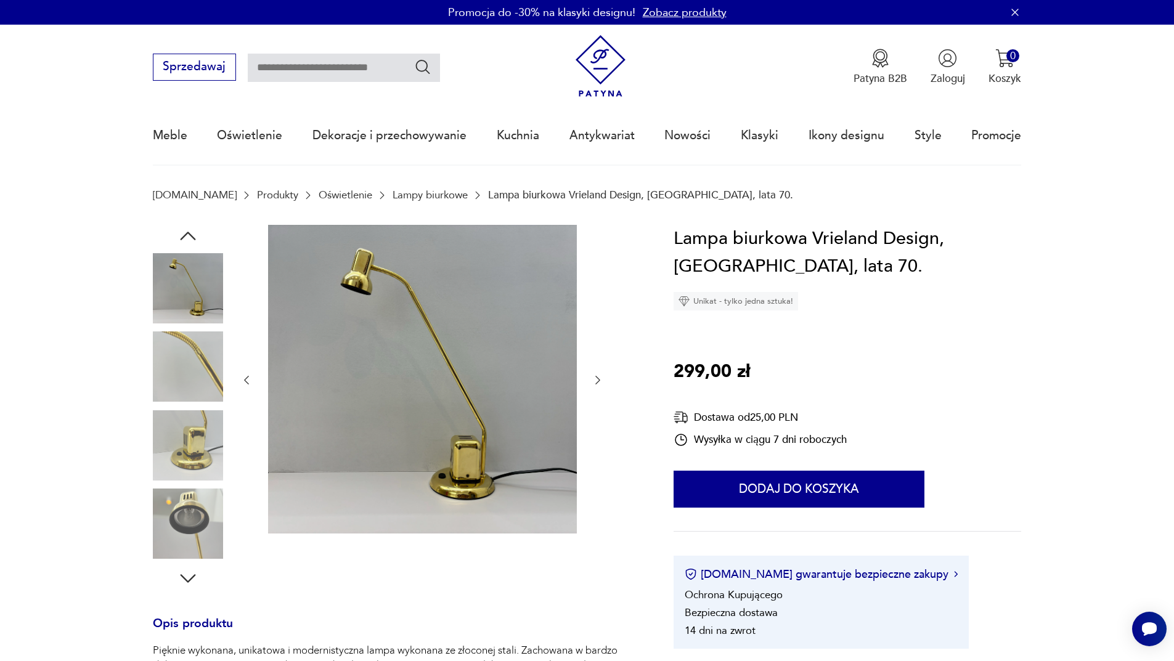
click at [599, 382] on icon "button" at bounding box center [598, 380] width 12 height 12
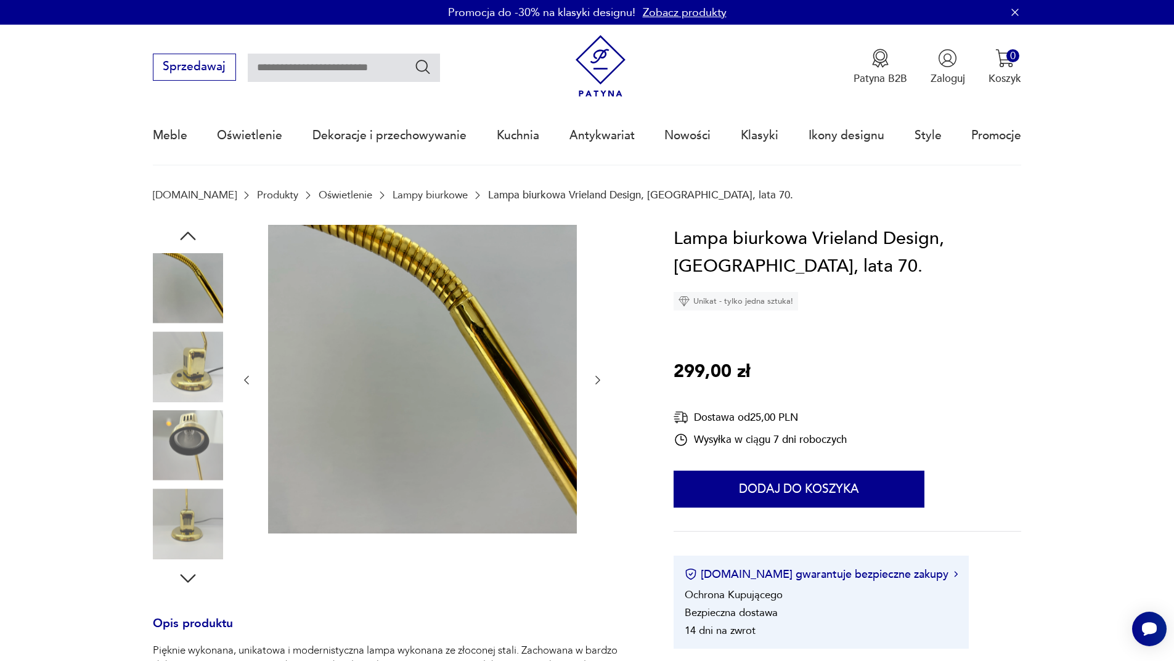
click at [599, 382] on icon "button" at bounding box center [598, 380] width 12 height 12
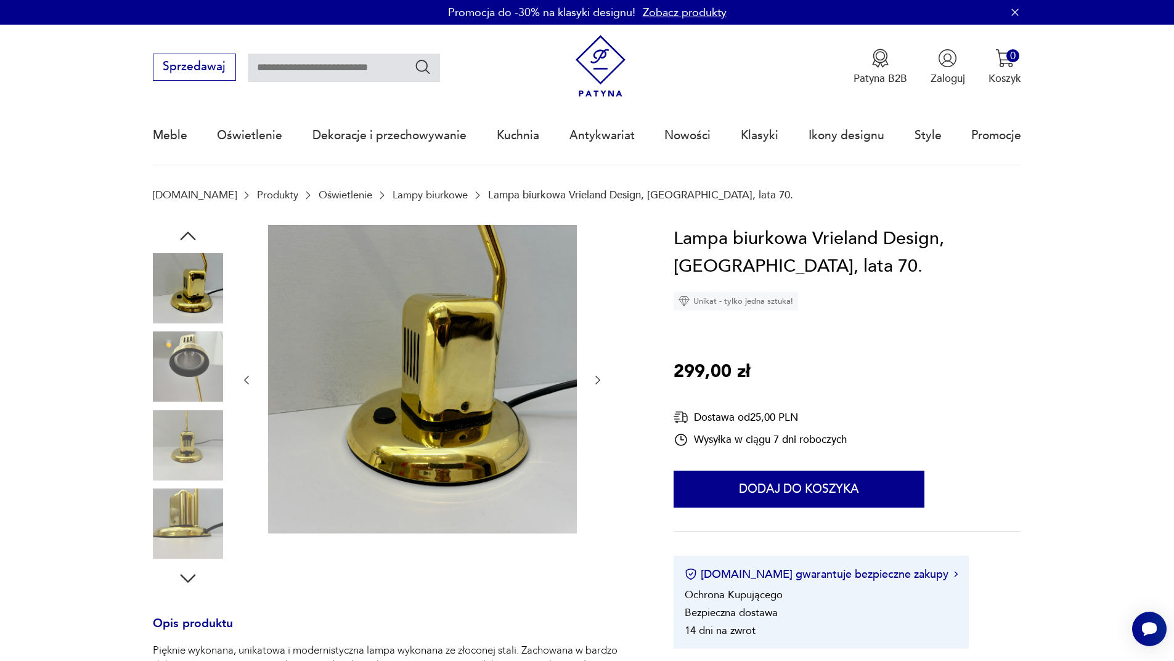
click at [599, 382] on icon "button" at bounding box center [598, 380] width 12 height 12
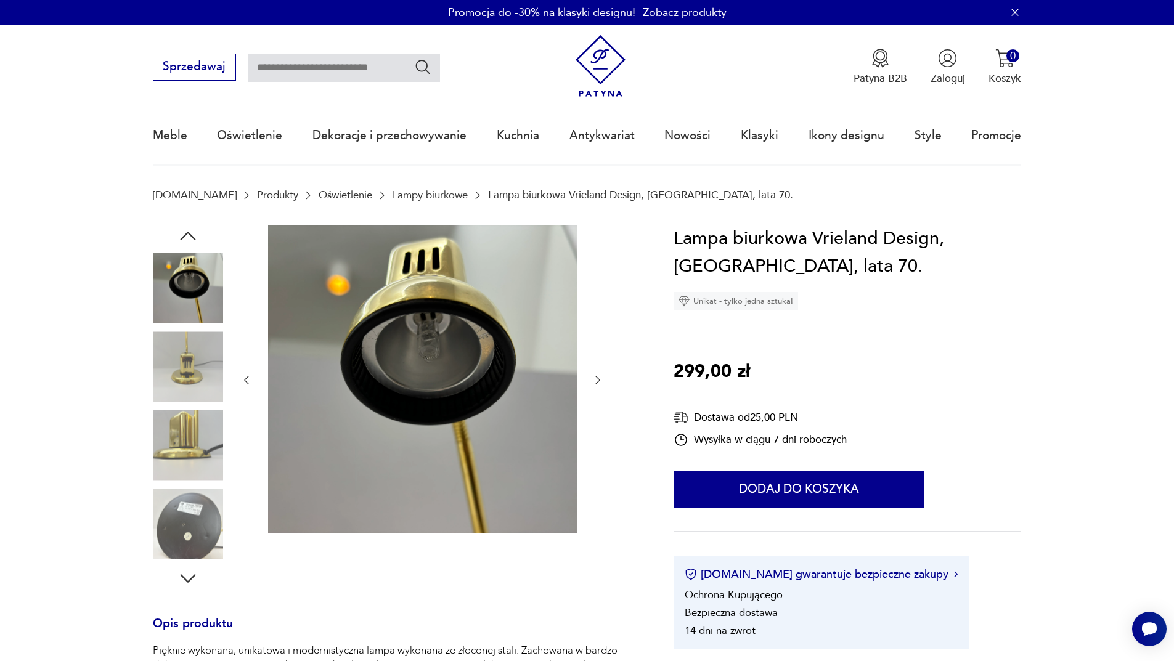
click at [599, 382] on icon "button" at bounding box center [598, 380] width 12 height 12
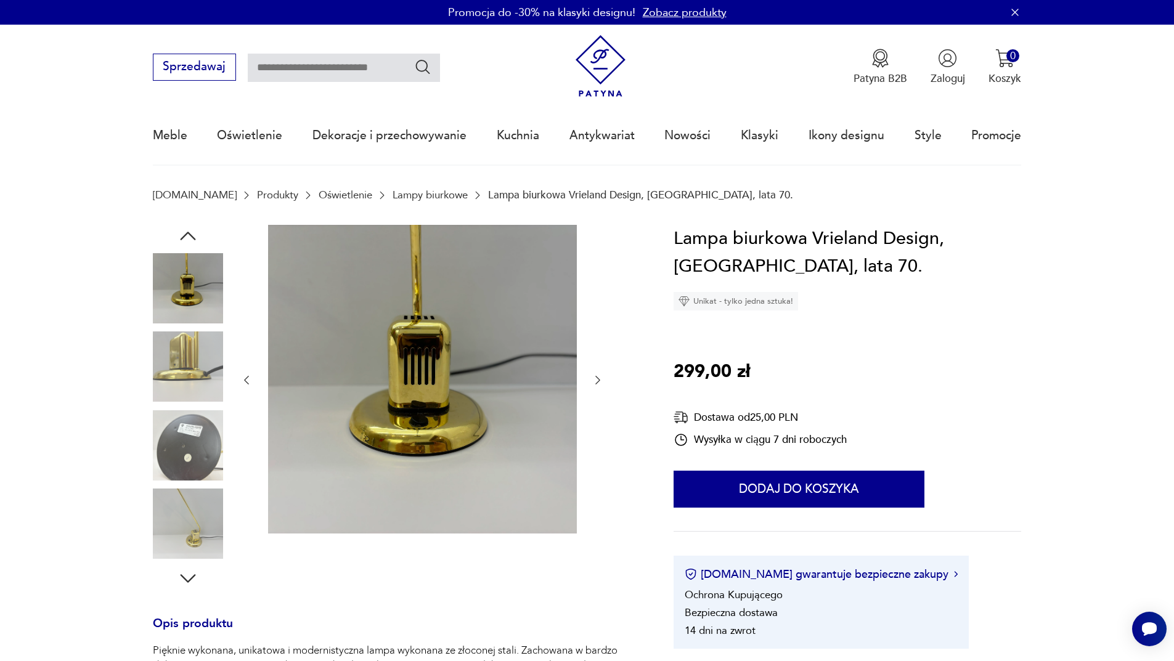
click at [599, 382] on icon "button" at bounding box center [598, 380] width 12 height 12
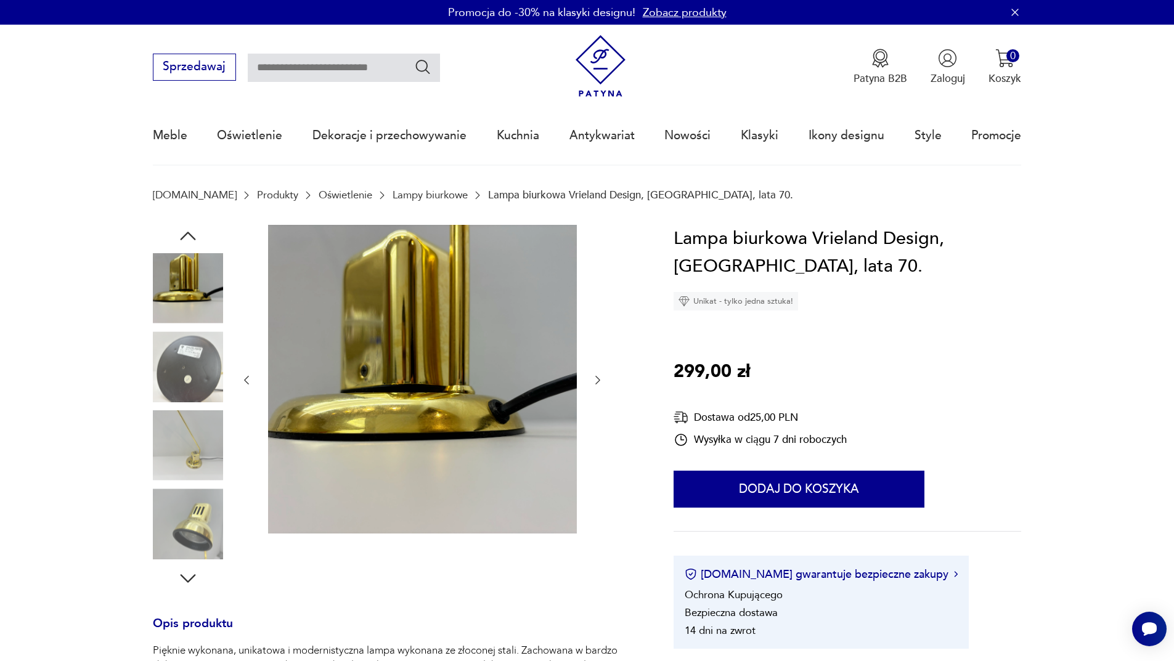
click at [599, 382] on icon "button" at bounding box center [598, 380] width 12 height 12
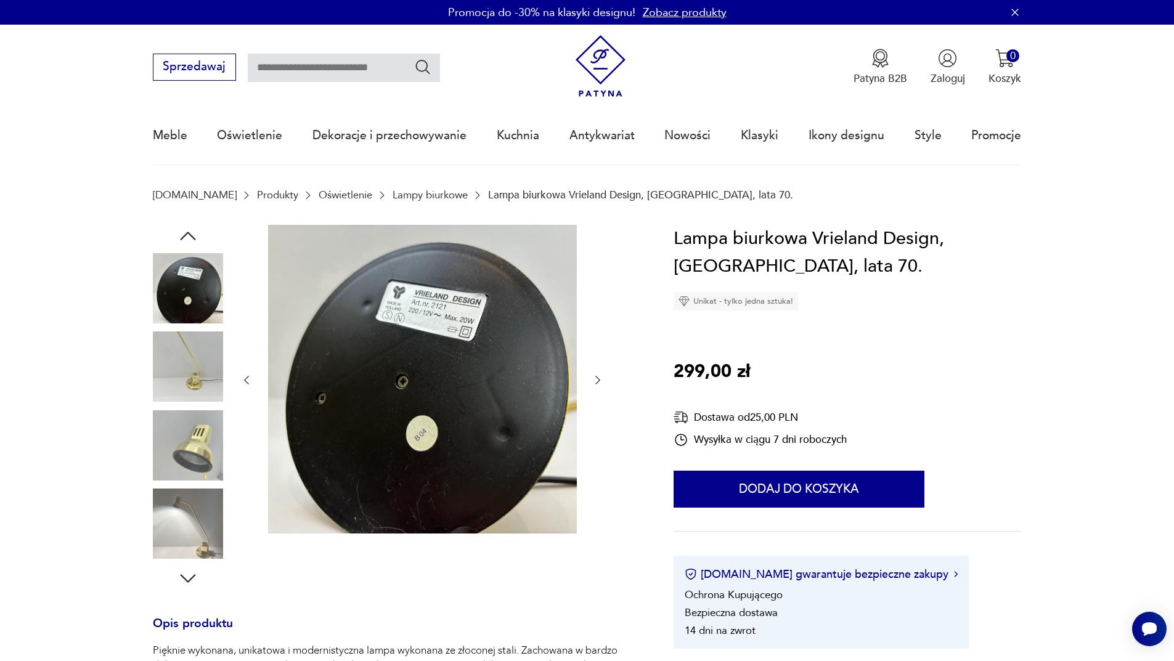
click at [599, 382] on icon "button" at bounding box center [598, 380] width 12 height 12
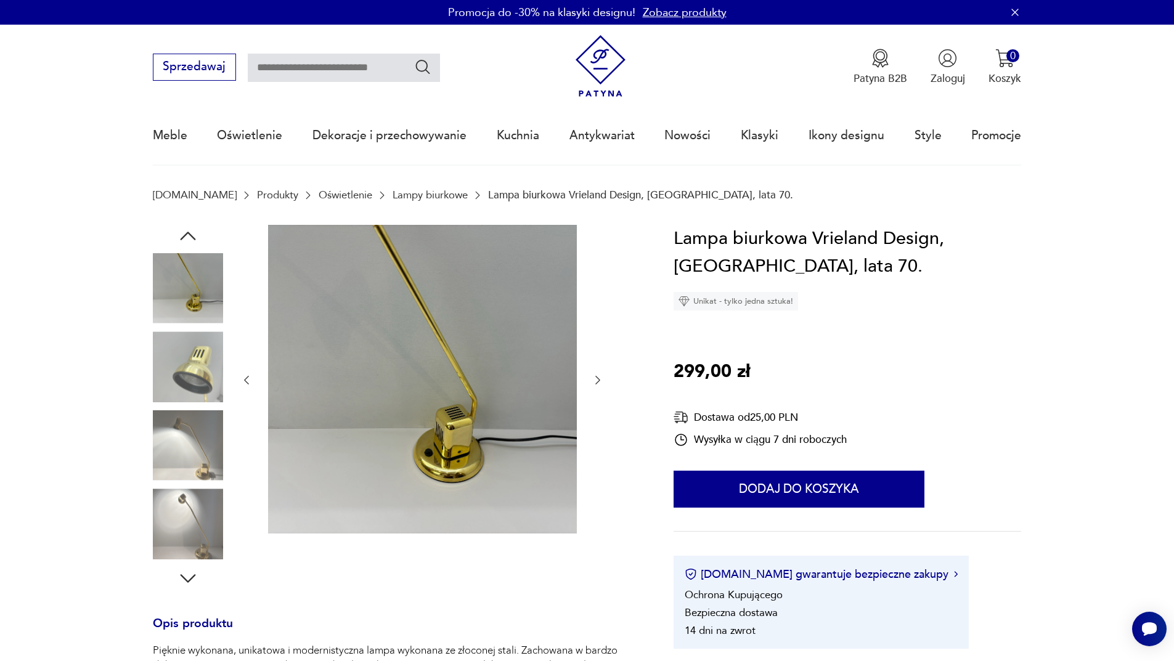
click at [599, 382] on icon "button" at bounding box center [598, 380] width 12 height 12
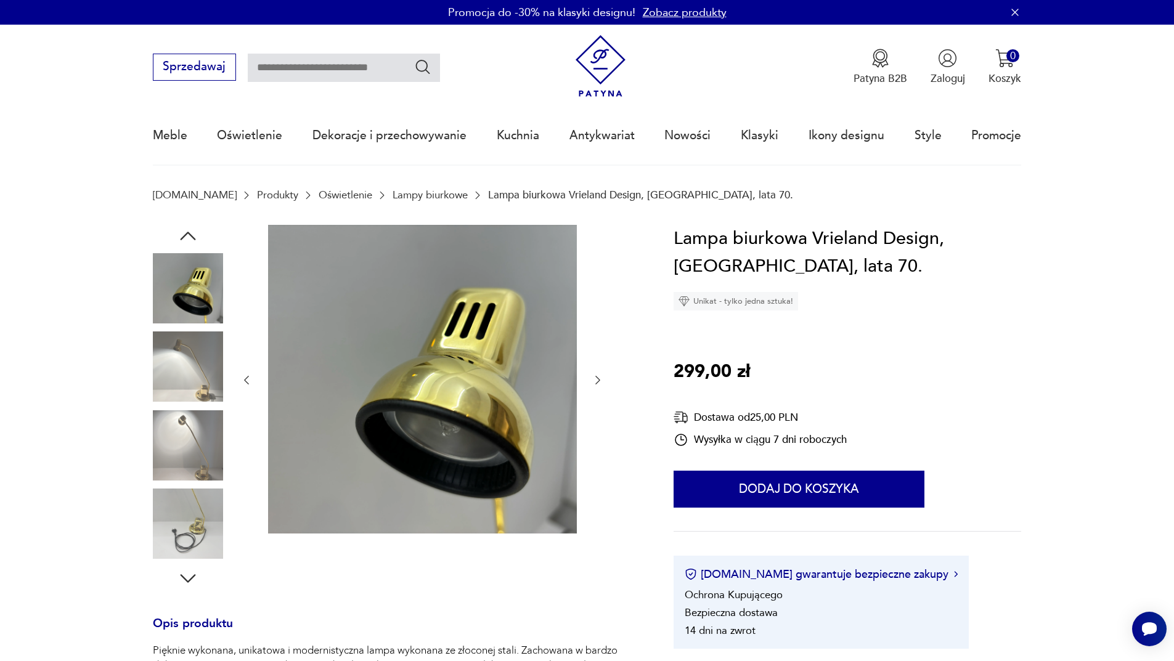
click at [599, 382] on icon "button" at bounding box center [598, 380] width 12 height 12
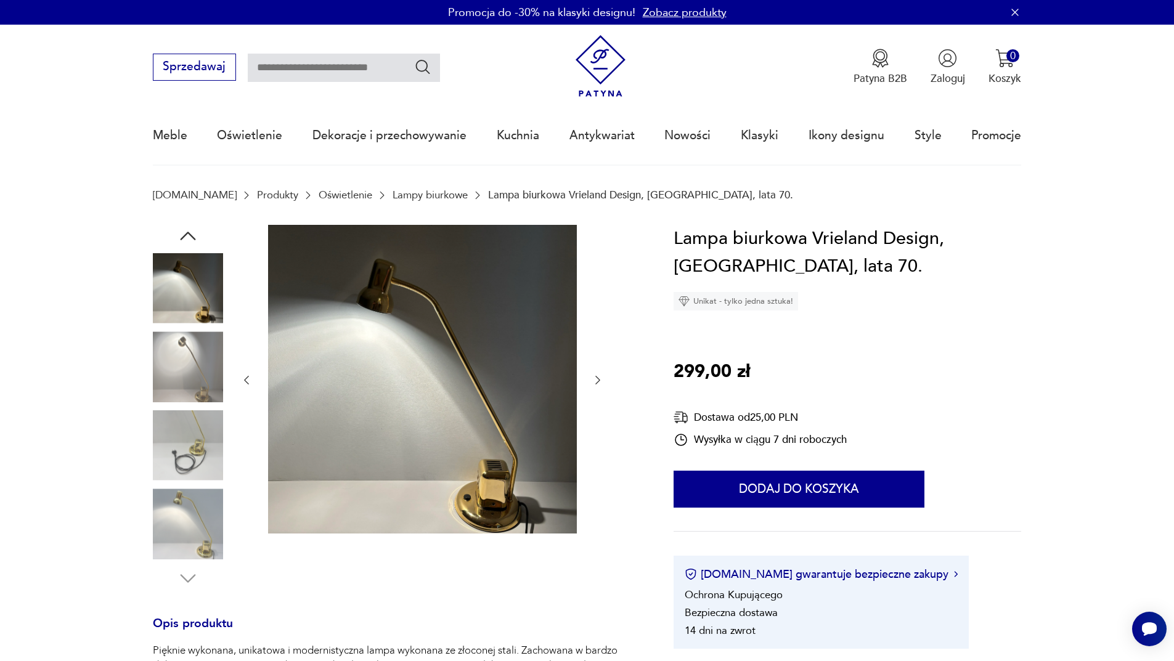
click at [599, 382] on icon "button" at bounding box center [598, 380] width 12 height 12
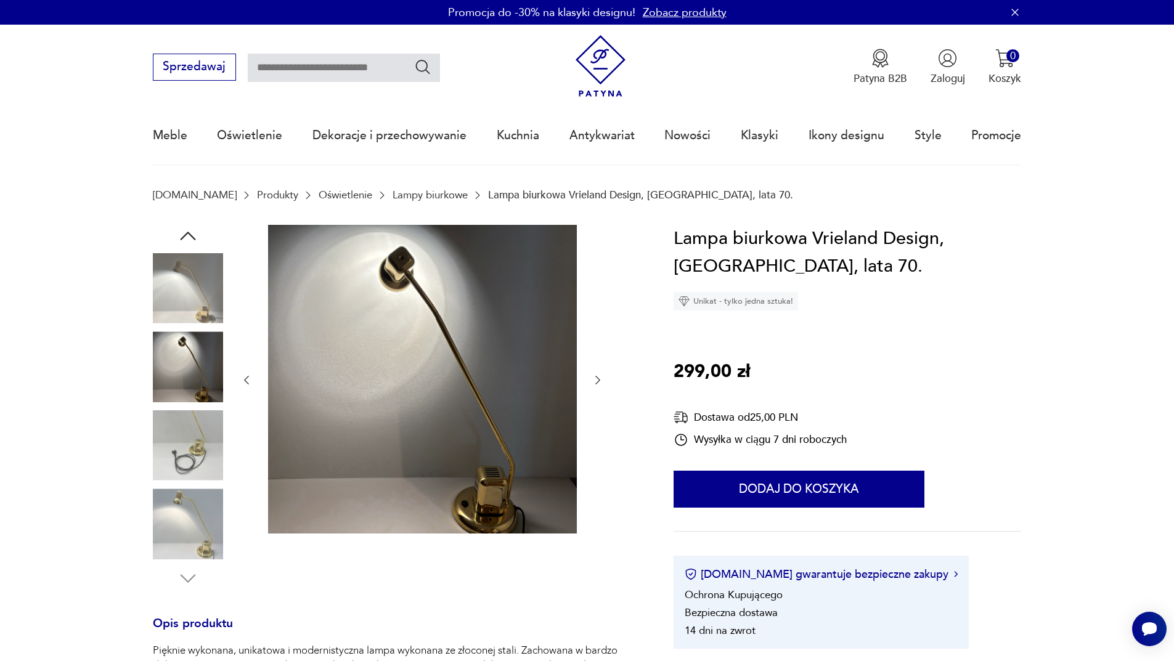
click at [599, 382] on icon "button" at bounding box center [598, 380] width 12 height 12
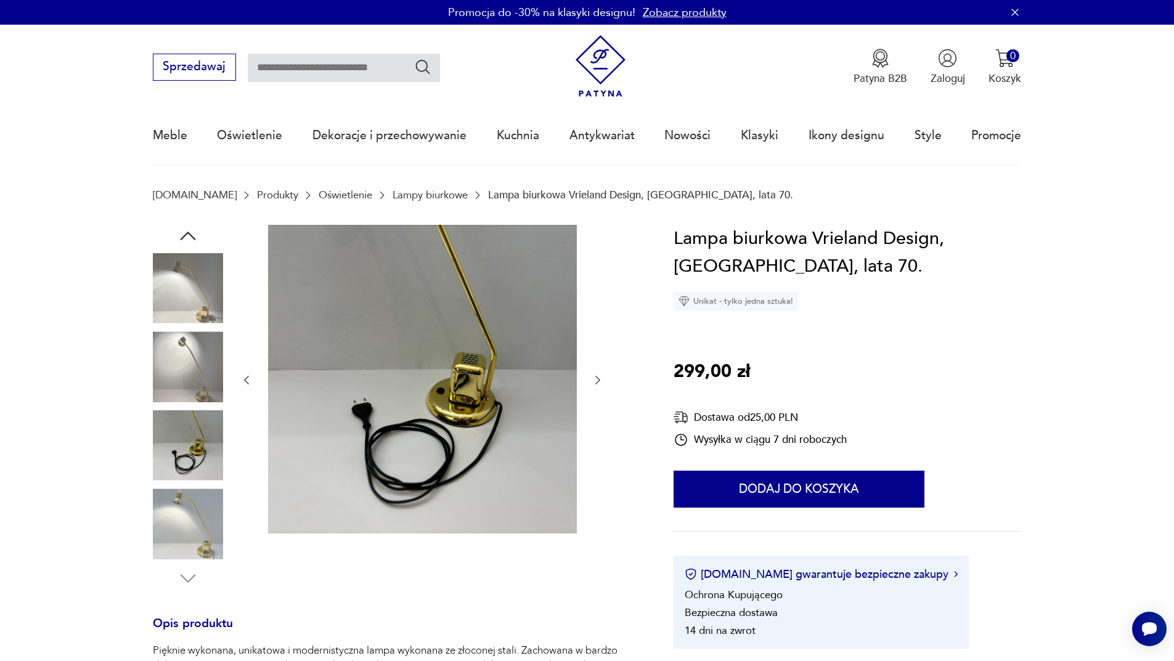
click at [599, 382] on icon "button" at bounding box center [598, 380] width 12 height 12
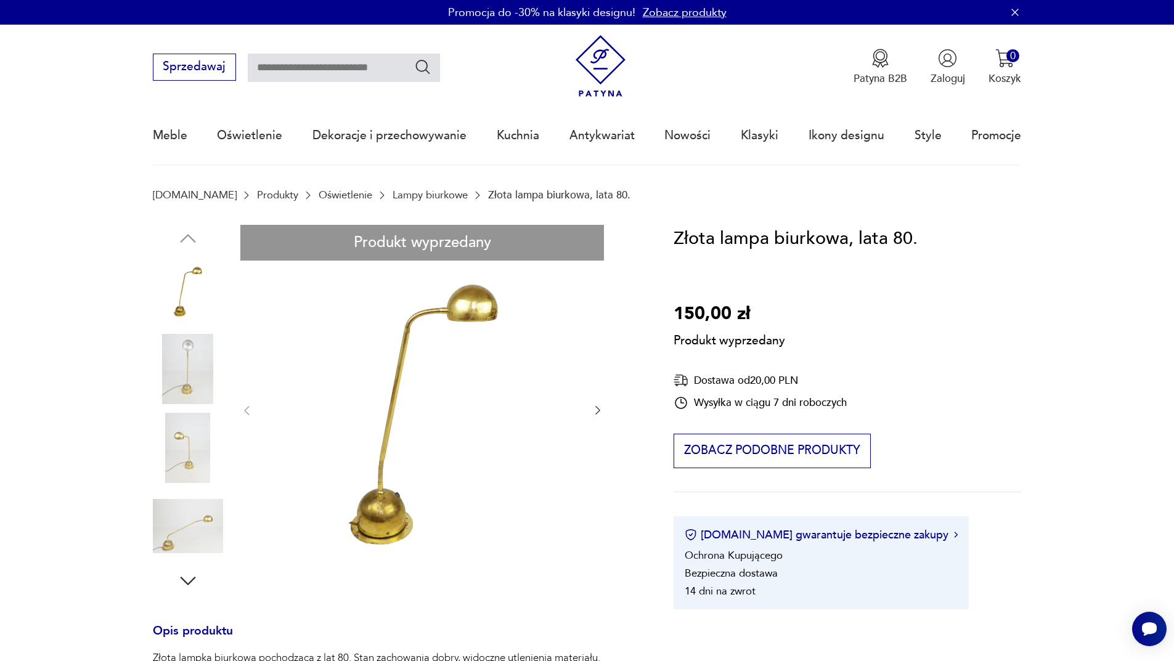
click at [602, 413] on div "Produkt wyprzedany Opis produktu Złota lampka biurkowa pochodząca z lat 80. Sta…" at bounding box center [396, 577] width 486 height 705
click at [594, 413] on div "Produkt wyprzedany Opis produktu Złota lampka biurkowa pochodząca z lat 80. Sta…" at bounding box center [396, 577] width 486 height 705
click at [209, 390] on div "Produkt wyprzedany Opis produktu Złota lampka biurkowa pochodząca z lat 80. Sta…" at bounding box center [396, 577] width 486 height 705
click at [193, 442] on div "Produkt wyprzedany Opis produktu Złota lampka biurkowa pochodząca z lat 80. Sta…" at bounding box center [396, 577] width 486 height 705
click at [189, 287] on div "Produkt wyprzedany Opis produktu Złota lampka biurkowa pochodząca z lat 80. Sta…" at bounding box center [396, 577] width 486 height 705
